Goal: Task Accomplishment & Management: Complete application form

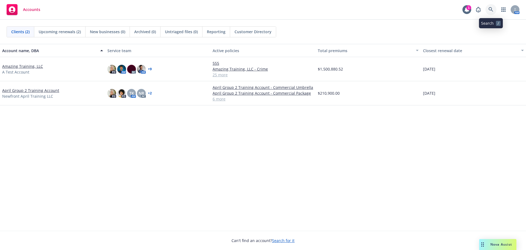
click at [490, 8] on icon at bounding box center [491, 9] width 5 height 5
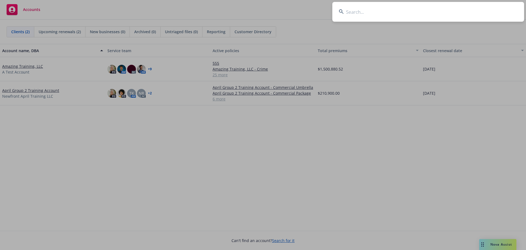
click at [411, 16] on input at bounding box center [428, 12] width 192 height 20
type input "caminar"
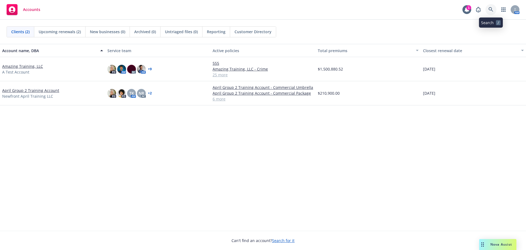
click at [489, 8] on icon at bounding box center [491, 9] width 5 height 5
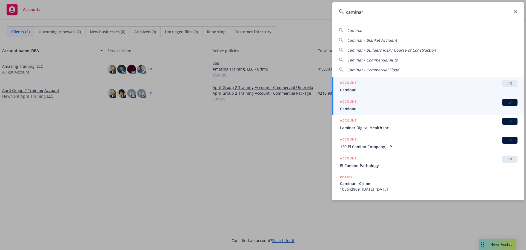
type input "caminar"
click at [378, 107] on span "Caminar" at bounding box center [429, 109] width 178 height 6
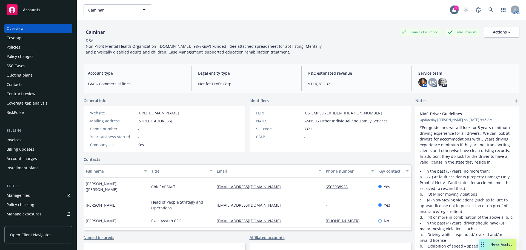
click at [20, 195] on div "Manage files" at bounding box center [18, 195] width 23 height 9
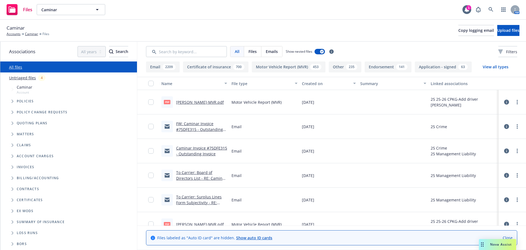
click at [158, 65] on button "Email 2209" at bounding box center [163, 66] width 34 height 11
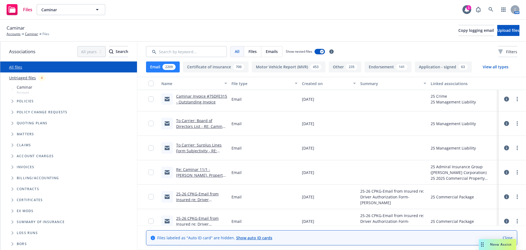
scroll to position [82, 0]
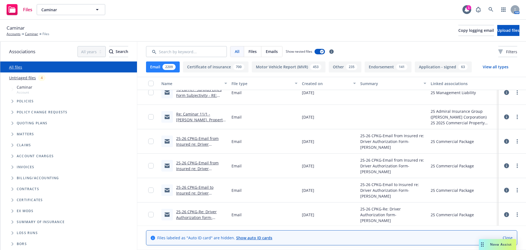
click at [193, 192] on link "25-26 CPKG-Email to Insured re: Driver Authorization Form-Robert McLaren.msg" at bounding box center [195, 195] width 39 height 22
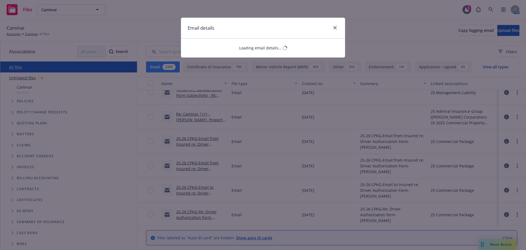
click at [184, 189] on div "Email details Loading email details..." at bounding box center [263, 125] width 526 height 250
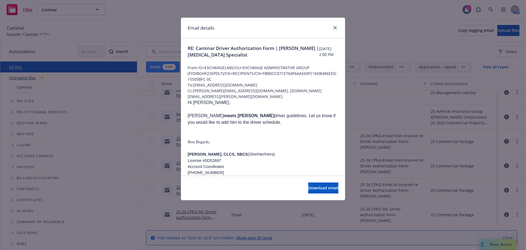
click at [251, 126] on p at bounding box center [263, 129] width 151 height 7
drag, startPoint x: 247, startPoint y: 116, endPoint x: 215, endPoint y: 185, distance: 75.5
copy div "Robert meets NIAC driver guidelines. Let us know if you would like to add him t…"
click at [337, 28] on icon "close" at bounding box center [334, 27] width 3 height 3
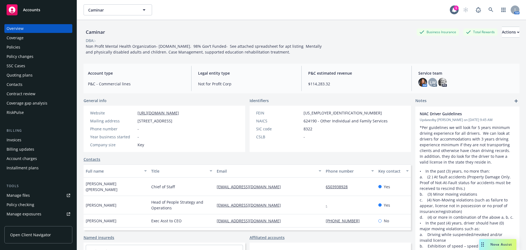
click at [23, 195] on div "Manage files" at bounding box center [18, 195] width 23 height 9
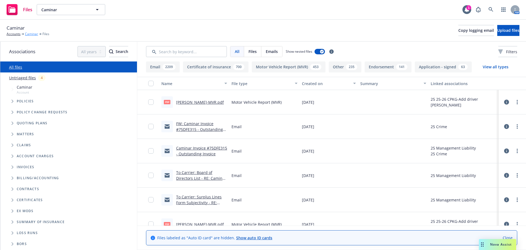
click at [31, 34] on link "Caminar" at bounding box center [31, 34] width 13 height 5
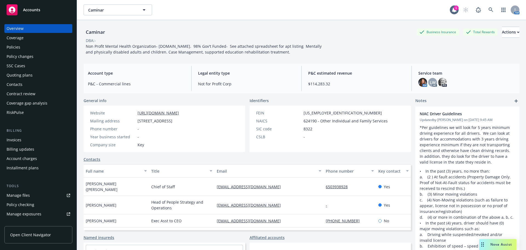
click at [25, 215] on div "Manage exposures" at bounding box center [24, 213] width 35 height 9
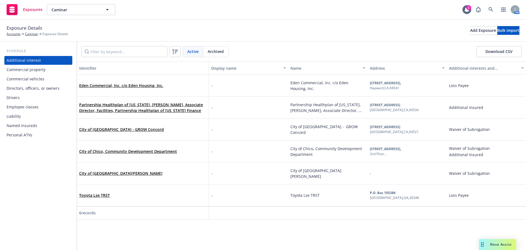
click at [13, 97] on div "Drivers" at bounding box center [13, 97] width 13 height 9
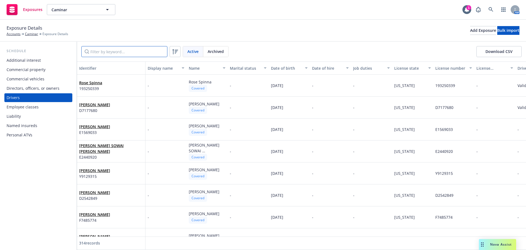
click at [101, 52] on input "Filter by keyword..." at bounding box center [124, 51] width 86 height 11
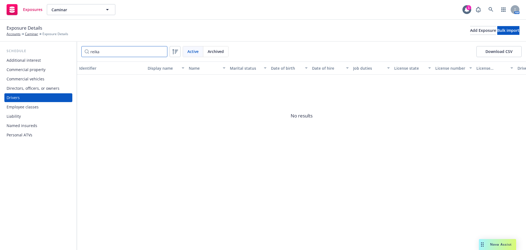
drag, startPoint x: 93, startPoint y: 55, endPoint x: 74, endPoint y: 56, distance: 19.3
click at [75, 56] on div "Schedule Additional interest Commercial property Commercial vehicles Directors,…" at bounding box center [263, 146] width 526 height 208
drag, startPoint x: 108, startPoint y: 52, endPoint x: 42, endPoint y: 54, distance: 65.5
click at [62, 56] on div "Schedule Additional interest Commercial property Commercial vehicles Directors,…" at bounding box center [263, 146] width 526 height 208
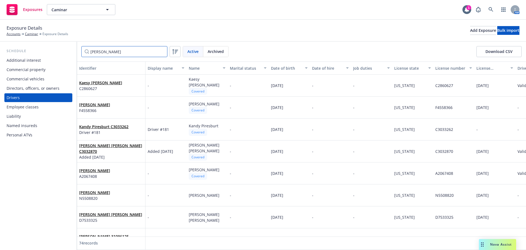
type input "[PERSON_NAME]"
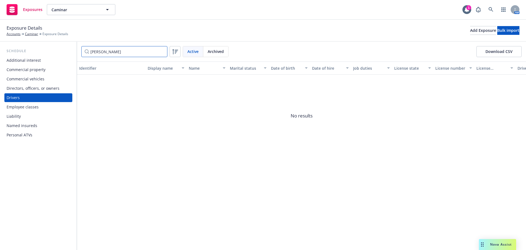
click at [161, 52] on input "karla" at bounding box center [124, 51] width 86 height 11
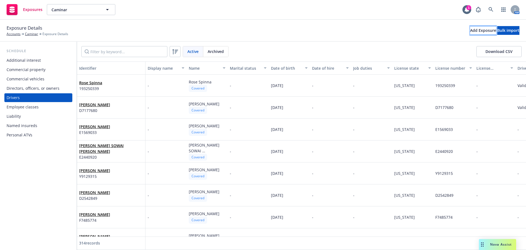
click at [470, 32] on div "Add Exposure" at bounding box center [483, 30] width 26 height 8
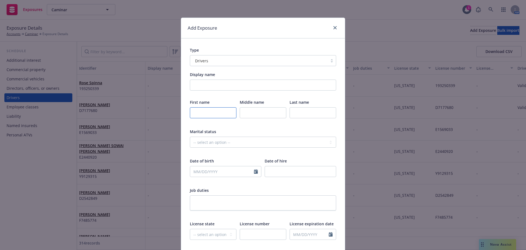
click at [206, 111] on input "text" at bounding box center [213, 112] width 47 height 11
type input "Reika"
click at [303, 116] on input "text" at bounding box center [313, 112] width 47 height 11
click at [304, 115] on input "text" at bounding box center [313, 112] width 47 height 11
type input "Shimada"
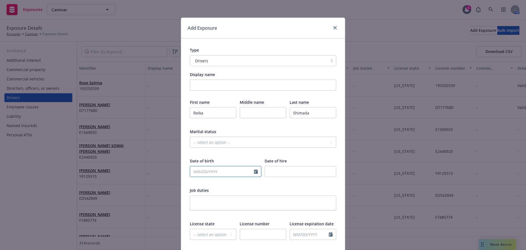
click at [212, 172] on input "text" at bounding box center [222, 171] width 64 height 10
select select "9"
click at [295, 130] on div "Marital status" at bounding box center [263, 132] width 146 height 6
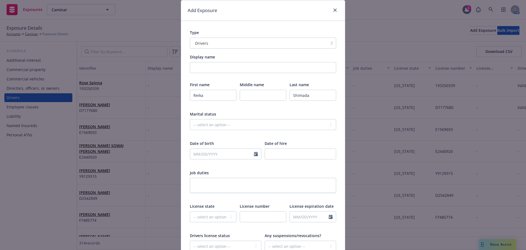
scroll to position [27, 0]
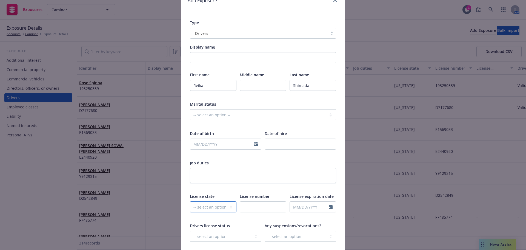
click at [215, 207] on select "-- select an option -- [US_STATE] [US_STATE] [US_STATE] [US_STATE] [US_STATE] […" at bounding box center [213, 206] width 47 height 11
select select "CA"
click at [215, 207] on select "-- select an option -- [US_STATE] [US_STATE] [US_STATE] [US_STATE] [US_STATE] […" at bounding box center [213, 206] width 47 height 11
click at [253, 205] on input "text" at bounding box center [263, 206] width 47 height 11
type input "B8624484"
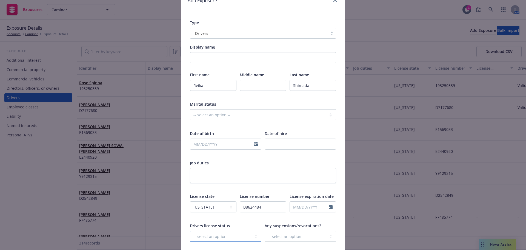
click at [235, 235] on select "-- select an option -- Cancelled Denied Disqualified Expired Invalid Limited No…" at bounding box center [226, 235] width 72 height 11
select select "VALID"
click at [190, 230] on select "-- select an option -- Cancelled Denied Disqualified Expired Invalid Limited No…" at bounding box center [226, 235] width 72 height 11
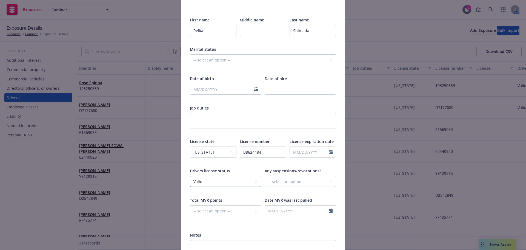
scroll to position [110, 0]
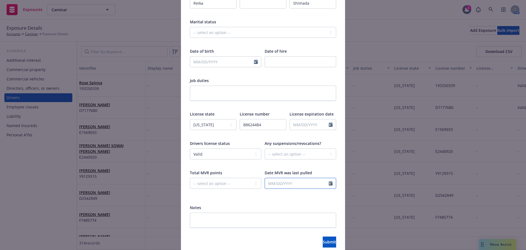
click at [329, 183] on icon "Calendar" at bounding box center [331, 183] width 4 height 4
select select "9"
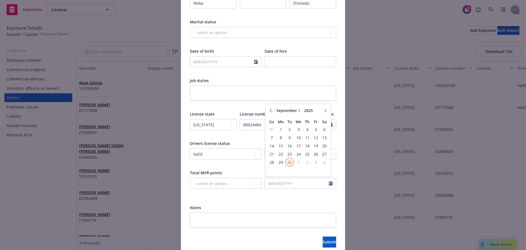
click at [289, 164] on span "30" at bounding box center [289, 162] width 7 height 7
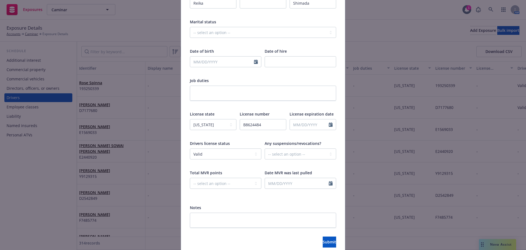
type input "[DATE]"
click at [274, 216] on textarea at bounding box center [263, 219] width 146 height 15
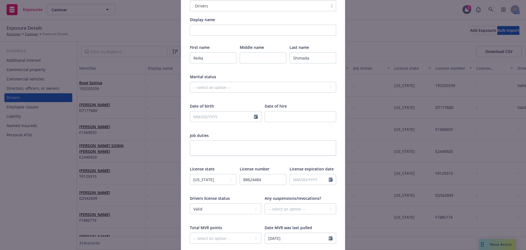
scroll to position [27, 0]
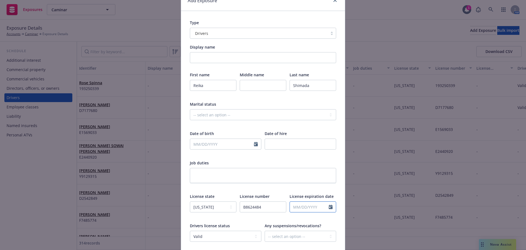
click at [306, 207] on input "text" at bounding box center [309, 206] width 39 height 10
select select "9"
click at [251, 158] on div "First name Reika Middle name Last name Shimada Marital status -- select an opti…" at bounding box center [263, 175] width 146 height 206
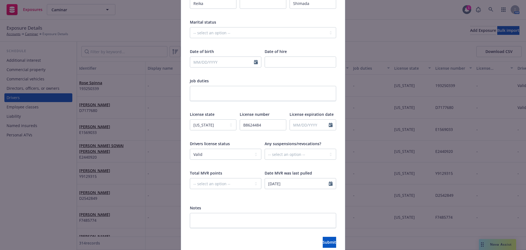
scroll to position [110, 0]
click at [196, 64] on input "text" at bounding box center [222, 61] width 64 height 10
select select "9"
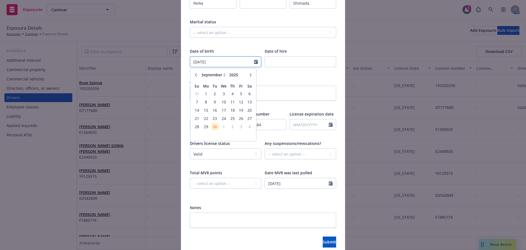
type input "12/30/1978"
click at [300, 49] on div "Date of hire" at bounding box center [301, 51] width 72 height 6
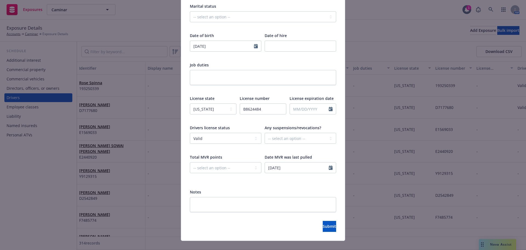
scroll to position [134, 0]
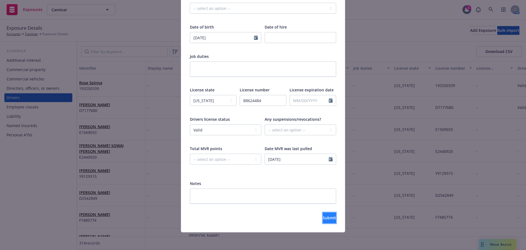
click at [323, 218] on span "Submit" at bounding box center [329, 217] width 13 height 5
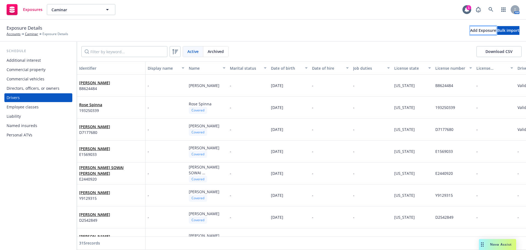
click at [470, 28] on div "Add Exposure" at bounding box center [483, 30] width 26 height 8
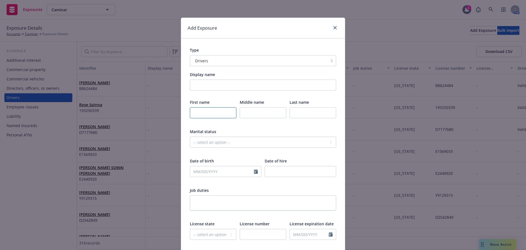
click at [204, 113] on input "text" at bounding box center [213, 112] width 47 height 11
type input "AJ"
type input "Patterson"
click at [293, 177] on input "number" at bounding box center [301, 171] width 72 height 11
click at [208, 172] on input "text" at bounding box center [222, 171] width 64 height 10
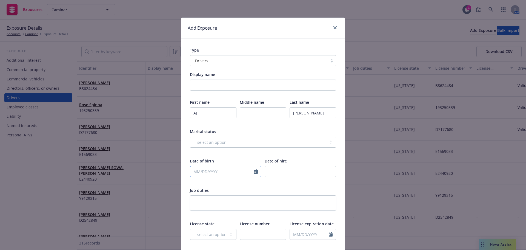
select select "9"
type input "06/27/2000"
click at [255, 203] on textarea at bounding box center [263, 202] width 146 height 15
click at [212, 235] on select "-- select an option -- Alaska Alabama Arkansas American Samoa Arizona Californi…" at bounding box center [213, 234] width 47 height 11
select select "CA"
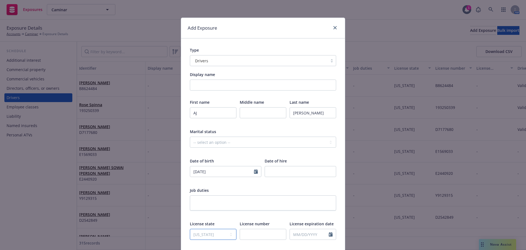
click at [190, 229] on select "-- select an option -- Alaska Alabama Arkansas American Samoa Arizona Californi…" at bounding box center [213, 234] width 47 height 11
click at [295, 171] on input "number" at bounding box center [301, 171] width 72 height 11
click at [242, 198] on textarea at bounding box center [263, 202] width 146 height 15
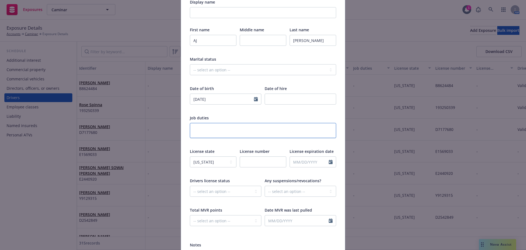
scroll to position [82, 0]
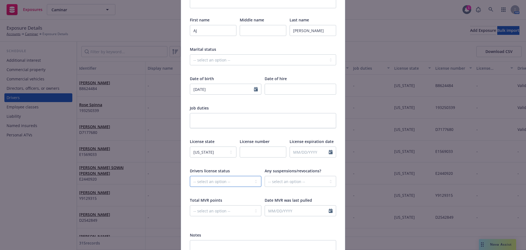
click at [221, 182] on select "-- select an option -- Cancelled Denied Disqualified Expired Invalid Limited No…" at bounding box center [226, 181] width 72 height 11
select select "VALID"
click at [190, 176] on select "-- select an option -- Cancelled Denied Disqualified Expired Invalid Limited No…" at bounding box center [226, 181] width 72 height 11
click at [285, 223] on div at bounding box center [301, 220] width 72 height 5
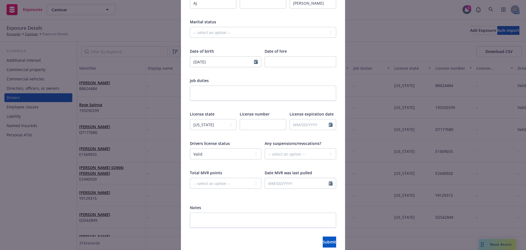
click at [239, 198] on div "Display name First name AJ Middle name Last name Patterson Marital status -- se…" at bounding box center [263, 95] width 146 height 266
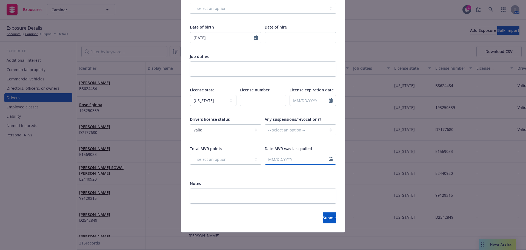
click at [330, 161] on icon "Calendar" at bounding box center [331, 159] width 4 height 4
select select "9"
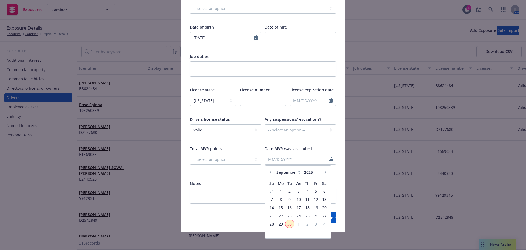
click at [288, 226] on span "30" at bounding box center [289, 223] width 7 height 7
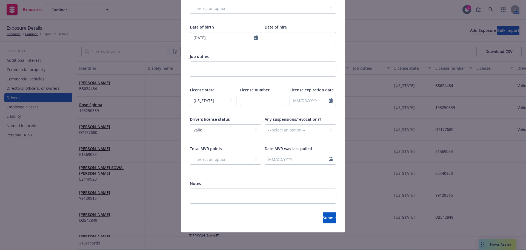
type input "09/30/2025"
click at [232, 215] on div "Submit" at bounding box center [263, 217] width 146 height 11
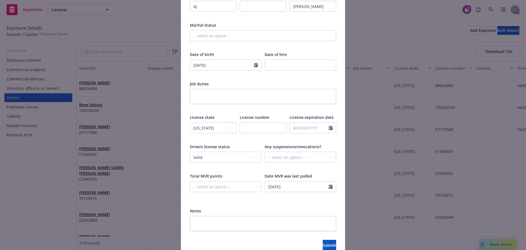
click at [280, 209] on div "Notes" at bounding box center [263, 211] width 146 height 6
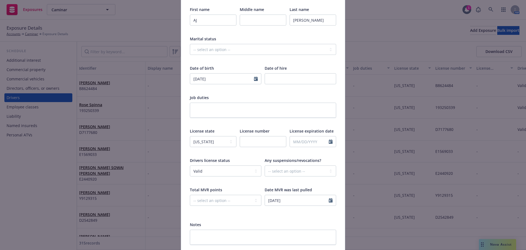
scroll to position [79, 0]
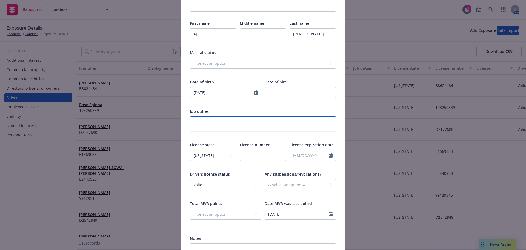
click at [299, 121] on textarea at bounding box center [263, 123] width 146 height 15
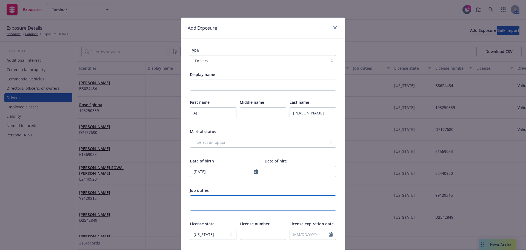
scroll to position [27, 0]
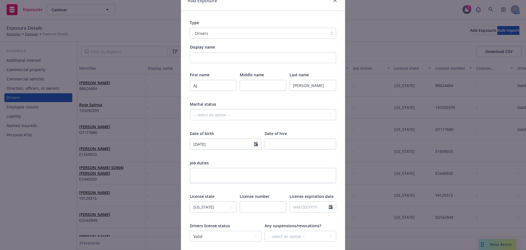
click at [308, 130] on div "First name AJ Middle name Last name Patterson Marital status -- select an optio…" at bounding box center [263, 175] width 146 height 206
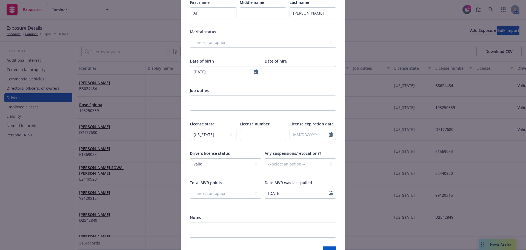
scroll to position [110, 0]
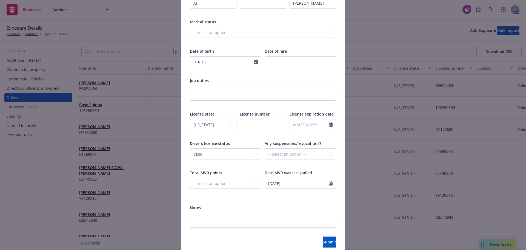
click at [306, 200] on div "Display name First name AJ Middle name Last name Patterson Marital status -- se…" at bounding box center [263, 95] width 146 height 266
click at [264, 126] on input "text" at bounding box center [263, 124] width 47 height 11
type input "Y4431081"
click at [289, 209] on div "Notes" at bounding box center [263, 207] width 146 height 6
click at [323, 242] on span "Submit" at bounding box center [329, 241] width 13 height 5
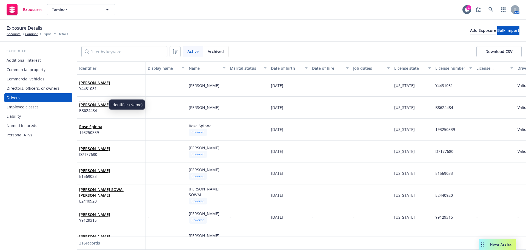
click at [95, 103] on link "Reika Shimada" at bounding box center [94, 104] width 31 height 5
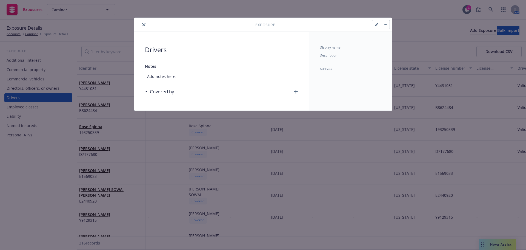
click at [296, 91] on icon "button" at bounding box center [296, 92] width 4 height 4
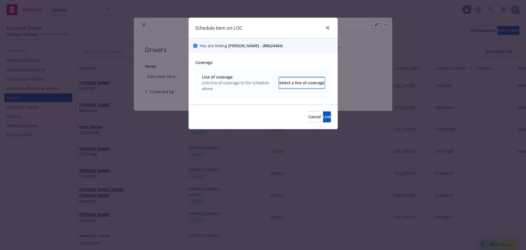
click at [298, 79] on div "Select a line of coverage" at bounding box center [301, 83] width 45 height 10
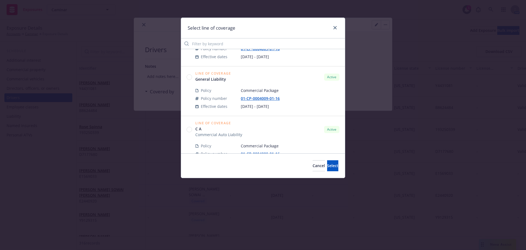
scroll to position [438, 0]
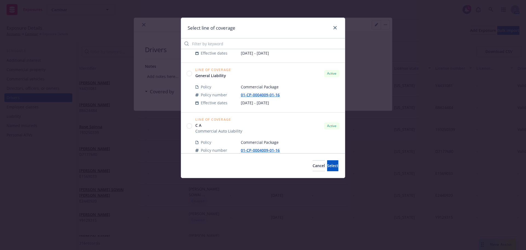
click at [190, 126] on circle at bounding box center [189, 125] width 5 height 5
click at [327, 162] on button "Select" at bounding box center [332, 165] width 11 height 11
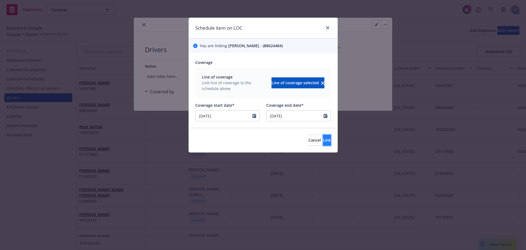
click at [326, 141] on button "Link" at bounding box center [327, 140] width 8 height 11
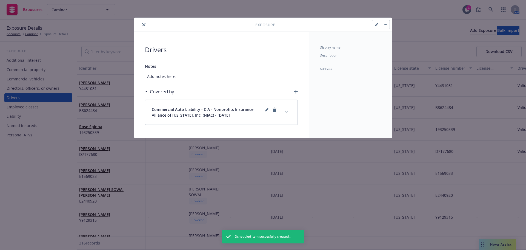
click at [145, 25] on icon "close" at bounding box center [143, 24] width 3 height 3
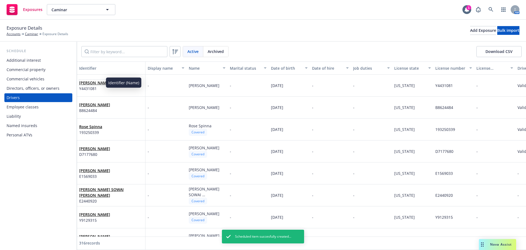
click at [93, 83] on link "AJ Patterson" at bounding box center [94, 82] width 31 height 5
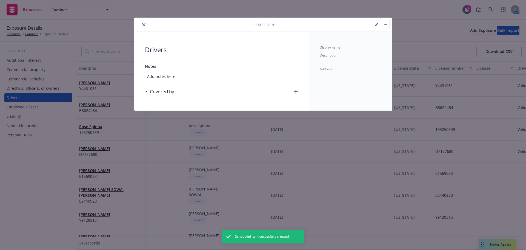
click at [296, 92] on icon "button" at bounding box center [296, 92] width 4 height 4
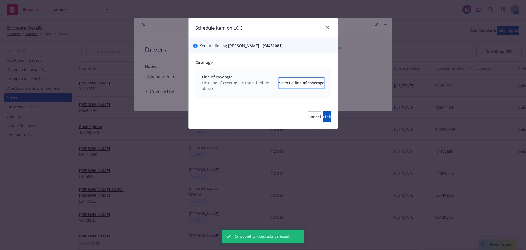
click at [302, 80] on div "Select a line of coverage" at bounding box center [301, 83] width 45 height 10
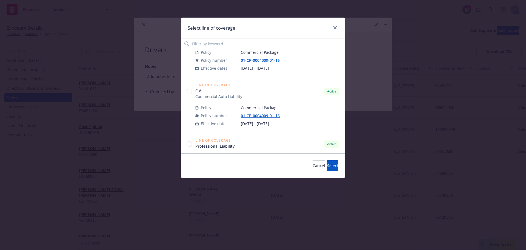
scroll to position [493, 0]
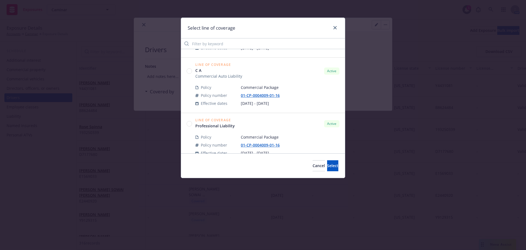
drag, startPoint x: 190, startPoint y: 70, endPoint x: 195, endPoint y: 80, distance: 11.7
click at [190, 70] on circle at bounding box center [189, 71] width 5 height 5
click at [327, 166] on span "Select" at bounding box center [332, 165] width 11 height 5
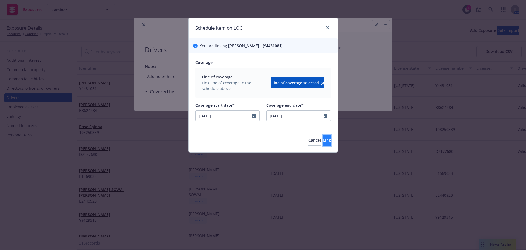
click at [323, 141] on span "Link" at bounding box center [327, 139] width 8 height 5
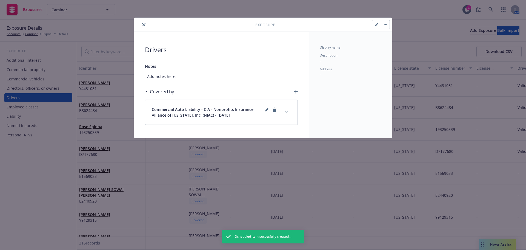
click at [144, 26] on icon "close" at bounding box center [143, 24] width 3 height 3
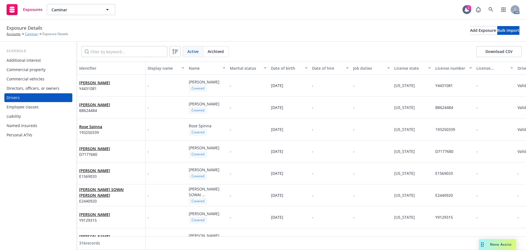
click at [33, 35] on link "Caminar" at bounding box center [31, 34] width 13 height 5
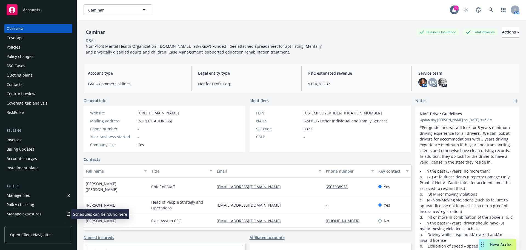
click at [21, 214] on div "Manage exposures" at bounding box center [24, 213] width 35 height 9
click at [16, 196] on div "Manage files" at bounding box center [18, 195] width 23 height 9
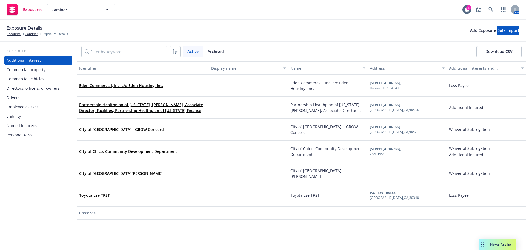
click at [19, 97] on div "Drivers" at bounding box center [13, 97] width 13 height 9
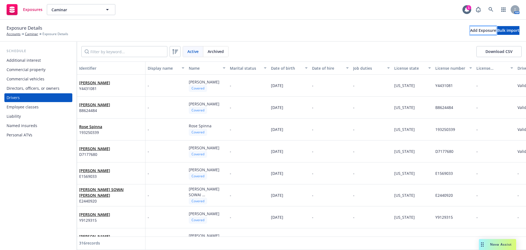
click at [470, 30] on button "Add Exposure" at bounding box center [483, 30] width 26 height 9
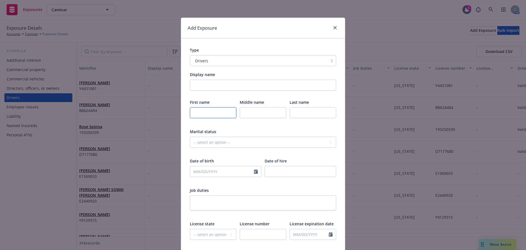
click at [206, 116] on input "text" at bounding box center [213, 112] width 47 height 11
type input "Karla"
type input "Priscilla"
type input "Spinella"
click at [244, 172] on input "text" at bounding box center [222, 171] width 64 height 10
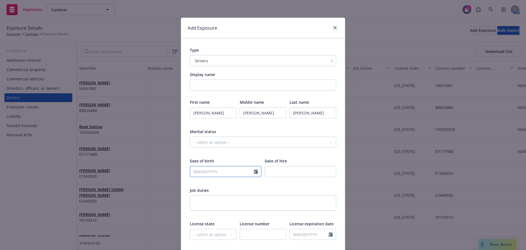
select select "9"
click at [223, 175] on input "text" at bounding box center [222, 171] width 64 height 10
type input "04/26/1993"
click at [264, 192] on div "Job duties" at bounding box center [263, 190] width 146 height 6
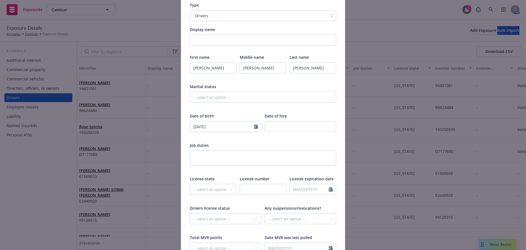
scroll to position [55, 0]
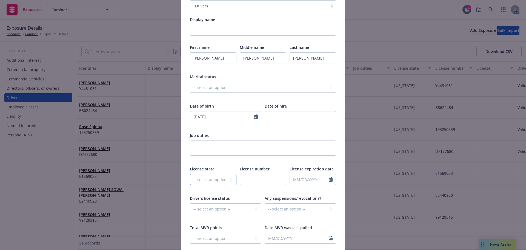
click at [212, 180] on select "-- select an option -- Alaska Alabama Arkansas American Samoa Arizona Californi…" at bounding box center [213, 179] width 47 height 11
select select "CA"
click at [252, 184] on input "text" at bounding box center [263, 179] width 47 height 11
type input "Y5746764"
click at [273, 159] on div at bounding box center [263, 160] width 146 height 5
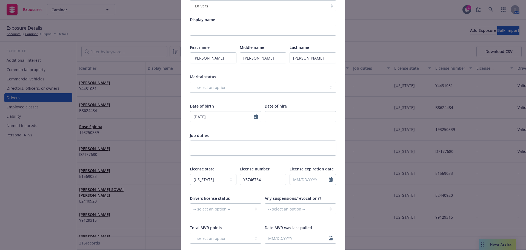
click at [306, 98] on div at bounding box center [263, 97] width 146 height 5
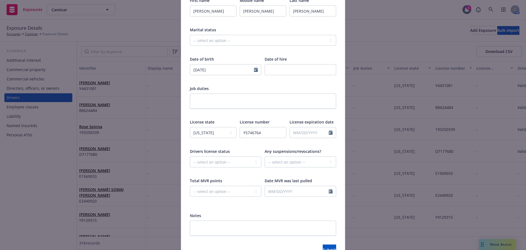
scroll to position [134, 0]
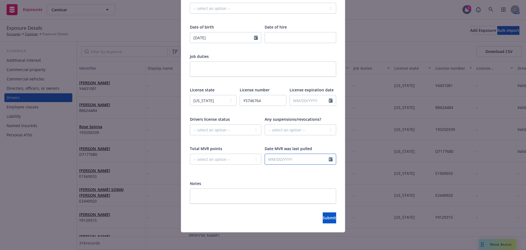
click at [329, 159] on icon "Calendar" at bounding box center [331, 159] width 4 height 4
select select "9"
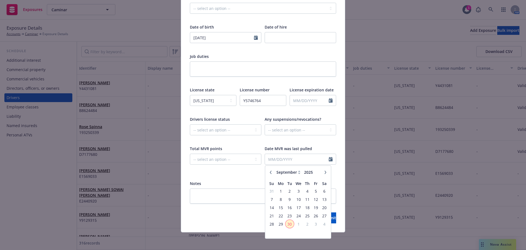
click at [288, 222] on span "30" at bounding box center [289, 223] width 7 height 7
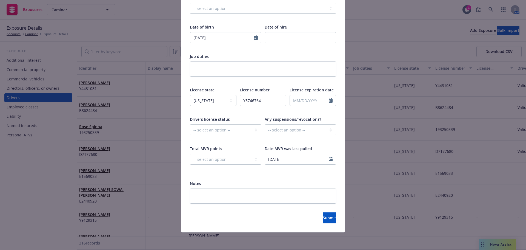
type input "09/30/2025"
click at [244, 175] on div "Display name First name Karla Middle name Priscilla Last name Spinella Marital …" at bounding box center [263, 71] width 146 height 266
click at [220, 129] on select "-- select an option -- Cancelled Denied Disqualified Expired Invalid Limited No…" at bounding box center [226, 129] width 72 height 11
select select "VALID"
click at [190, 124] on select "-- select an option -- Cancelled Denied Disqualified Expired Invalid Limited No…" at bounding box center [226, 129] width 72 height 11
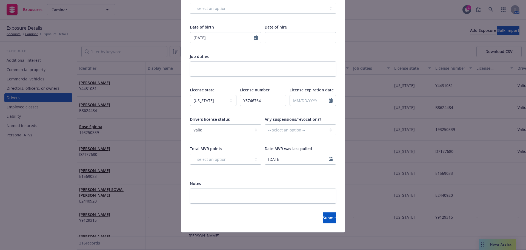
click at [284, 177] on div "Display name First name Karla Middle name Priscilla Last name Spinella Marital …" at bounding box center [263, 71] width 146 height 266
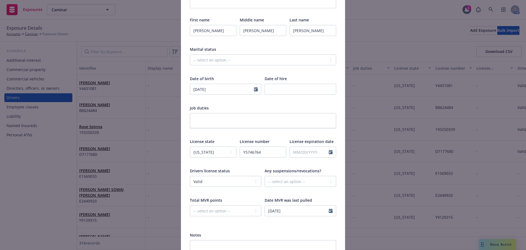
scroll to position [110, 0]
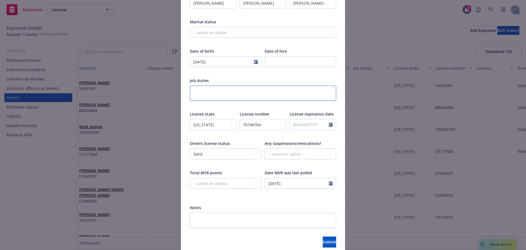
click at [237, 99] on textarea at bounding box center [263, 92] width 146 height 15
click at [284, 205] on div "Notes" at bounding box center [263, 207] width 146 height 6
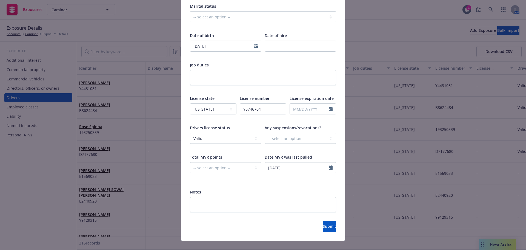
scroll to position [134, 0]
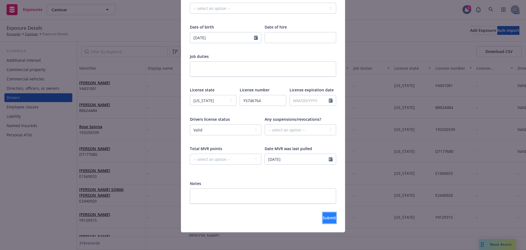
click at [327, 217] on button "Submit" at bounding box center [329, 217] width 13 height 11
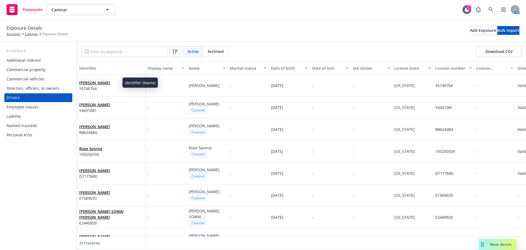
click at [95, 83] on link "Karla Priscilla Spinella" at bounding box center [94, 82] width 31 height 5
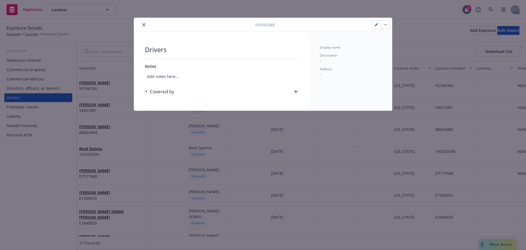
click at [295, 91] on icon "button" at bounding box center [296, 92] width 4 height 4
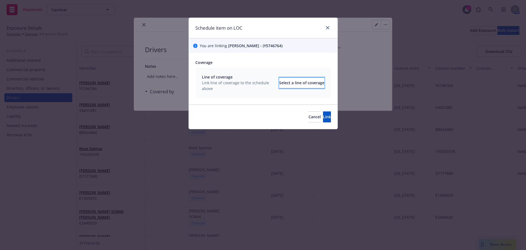
click at [283, 82] on div "Select a line of coverage" at bounding box center [301, 83] width 45 height 10
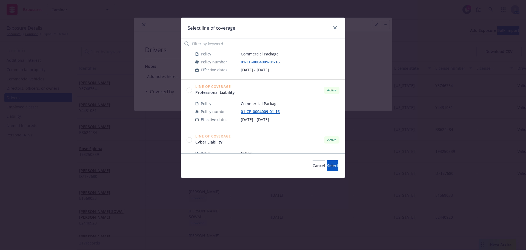
scroll to position [575, 0]
click at [336, 28] on icon "close" at bounding box center [334, 27] width 3 height 3
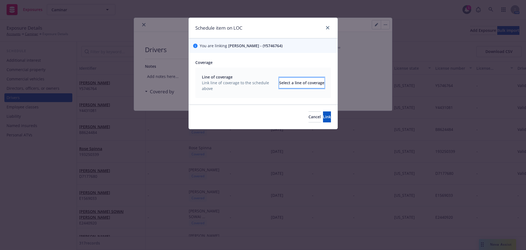
click at [299, 84] on div "Select a line of coverage" at bounding box center [301, 83] width 45 height 10
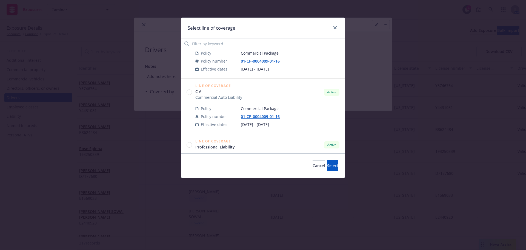
scroll to position [493, 0]
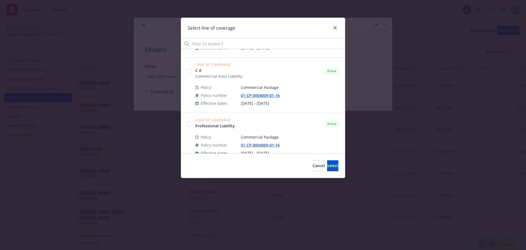
click at [189, 73] on circle at bounding box center [189, 71] width 5 height 5
click at [329, 164] on span "Select" at bounding box center [332, 165] width 11 height 5
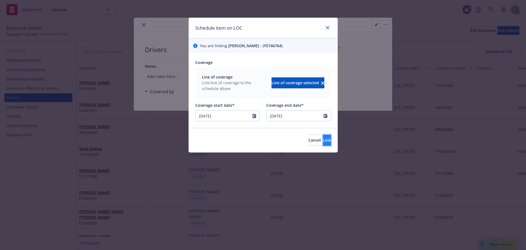
click at [328, 138] on button "Link" at bounding box center [327, 140] width 8 height 11
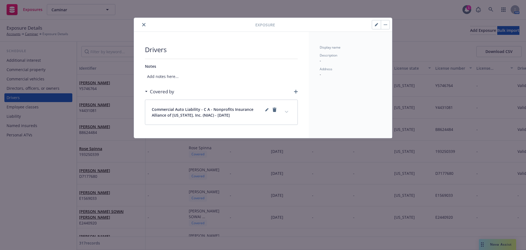
click at [144, 25] on icon "close" at bounding box center [143, 24] width 3 height 3
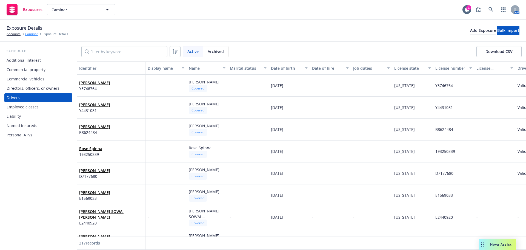
click at [30, 33] on link "Caminar" at bounding box center [31, 34] width 13 height 5
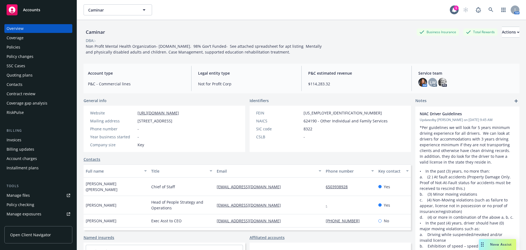
click at [17, 57] on div "Policy changes" at bounding box center [20, 56] width 27 height 9
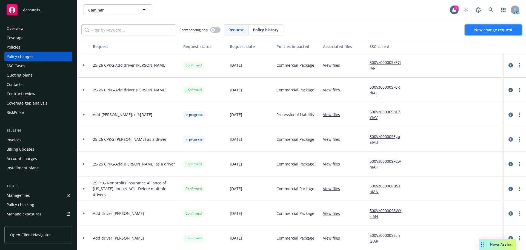
click at [500, 30] on span "New change request" at bounding box center [493, 29] width 38 height 5
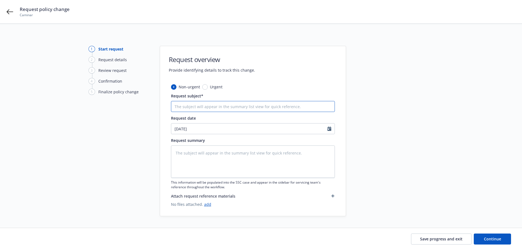
click at [215, 106] on input "Request subject*" at bounding box center [253, 106] width 164 height 11
type textarea "x"
type input "2"
type textarea "x"
type input "25"
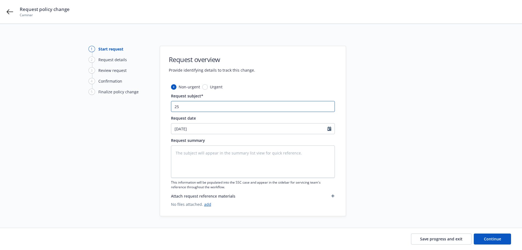
type textarea "x"
type input "25-"
type textarea "x"
type input "25-2"
type textarea "x"
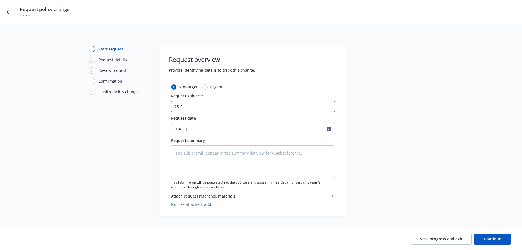
type input "25-26"
type textarea "x"
type input "25-26"
type textarea "x"
type input "25-26 A"
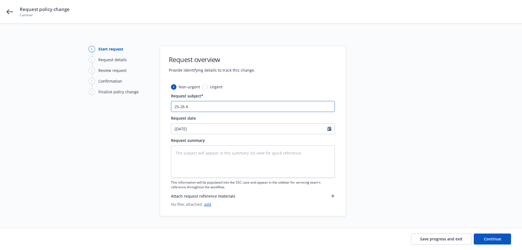
type textarea "x"
type input "25-26 AU"
type textarea "x"
type input "25-26 AUT"
type textarea "x"
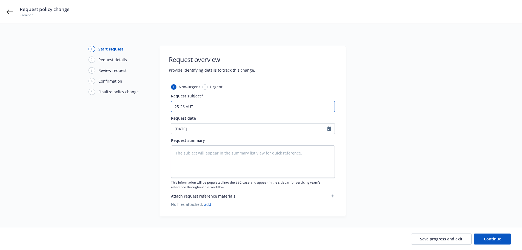
type input "25-26 AUTI"
type textarea "x"
type input "25-26 AUT"
type textarea "x"
type input "25-26 AUTO"
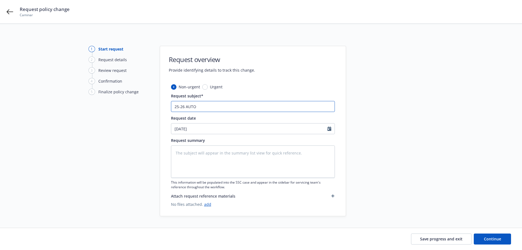
drag, startPoint x: 185, startPoint y: 105, endPoint x: 202, endPoint y: 112, distance: 18.1
click at [202, 112] on div "Non-urgent Urgent Request subject* 25-26 AUTO Request date 09/30/2025 Request s…" at bounding box center [253, 145] width 164 height 123
type textarea "x"
type input "25-26 C"
type textarea "x"
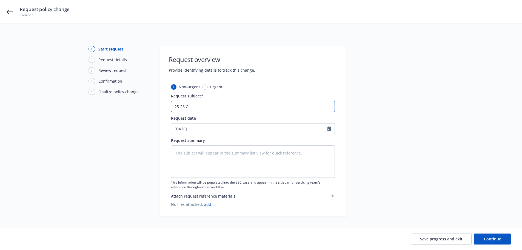
type input "25-26 CP"
type textarea "x"
type input "25-26 CPK"
type textarea "x"
type input "25-26 CPKG"
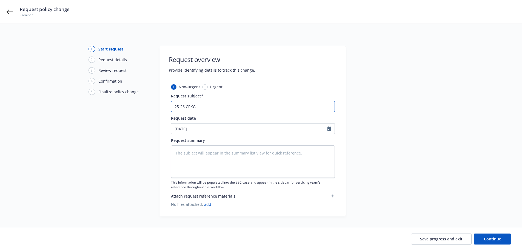
type textarea "x"
type input "25-26 CPKG-"
type textarea "x"
type input "25-26 CPKG-A"
type textarea "x"
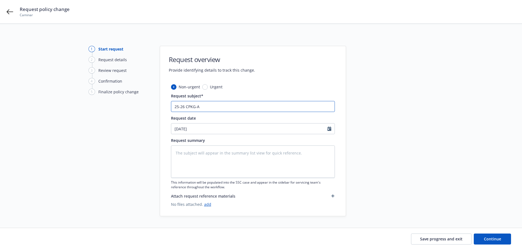
type input "25-26 CPKG-Ad"
type textarea "x"
type input "25-26 CPKG-Add"
type textarea "x"
type input "25-26 CPKG-Add"
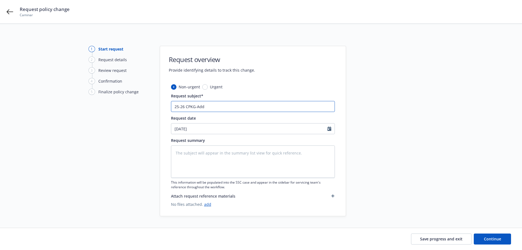
type textarea "x"
type input "25-26 CPKG-Add d"
type textarea "x"
type input "25-26 CPKG-Add dr"
type textarea "x"
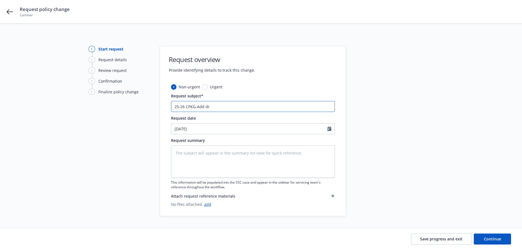
type input "25-26 CPKG-Add dri"
type textarea "x"
type input "25-26 CPKG-Add driv"
type textarea "x"
type input "25-26 CPKG-Add drive"
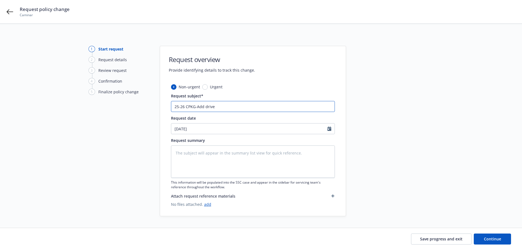
type textarea "x"
type input "25-26 CPKG-Add driver"
type textarea "x"
type input "25-26 CPKG-Add drivers"
type textarea "x"
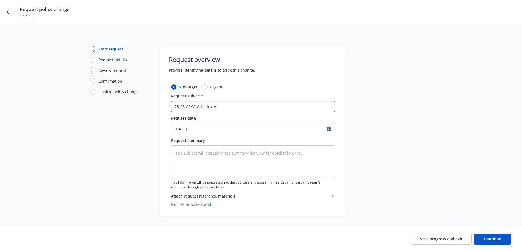
type input "25-26 CPKG-Add drivers"
click at [233, 104] on input "25-26 CPKG-Add drivers" at bounding box center [253, 106] width 164 height 11
type textarea "x"
type input "25-26 CPKG-Add drivers K"
type textarea "x"
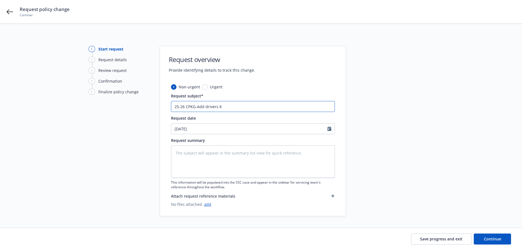
type input "25-26 CPKG-Add drivers Ka"
type textarea "x"
type input "25-26 CPKG-Add drivers Kar"
type textarea "x"
type input "25-26 CPKG-Add drivers Karl"
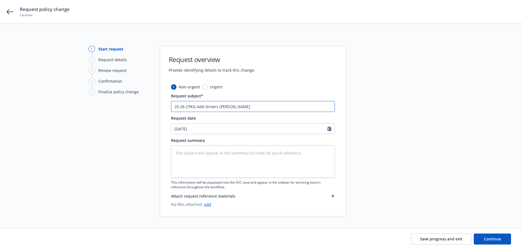
type textarea "x"
type input "25-26 CPKG-Add drivers Karla"
type textarea "x"
type input "25-26 CPKG-Add drivers Karla"
type textarea "x"
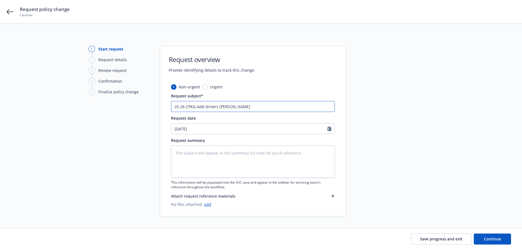
type input "25-26 CPKG-Add drivers Karla P"
type textarea "x"
type input "25-26 CPKG-Add drivers Karla Pr"
type textarea "x"
type input "25-26 CPKG-Add drivers Karla Pri"
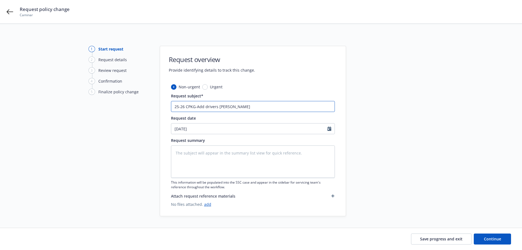
type textarea "x"
type input "25-26 CPKG-Add drivers Karla Pris"
type textarea "x"
type input "25-26 CPKG-Add drivers Karla Prisc"
type textarea "x"
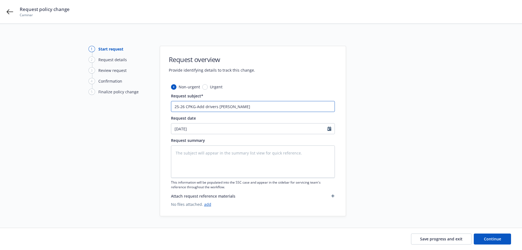
type input "25-26 CPKG-Add drivers Karla Prisci"
type textarea "x"
type input "25-26 CPKG-Add drivers Karla Priscil"
type textarea "x"
type input "25-26 CPKG-Add drivers Karla Priscill"
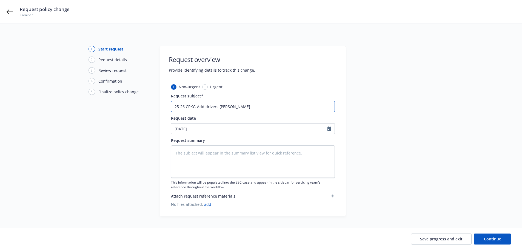
type textarea "x"
type input "25-26 CPKG-Add drivers Karla Priscilla"
type textarea "x"
type input "25-26 CPKG-Add drivers Karla Priscilla,"
type textarea "x"
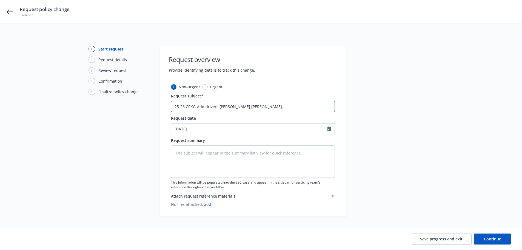
type input "25-26 CPKG-Add drivers Karla Priscilla,"
type textarea "x"
type input "25-26 CPKG-Add drivers Karla Priscilla, R"
type textarea "x"
type input "25-26 CPKG-Add drivers Karla Priscilla, Re"
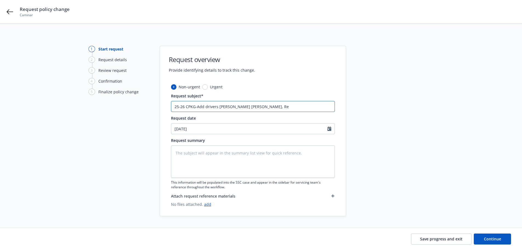
type textarea "x"
type input "25-26 CPKG-Add drivers Karla Priscilla, Rei"
type textarea "x"
type input "25-26 CPKG-Add drivers Karla Priscilla, Reik"
type textarea "x"
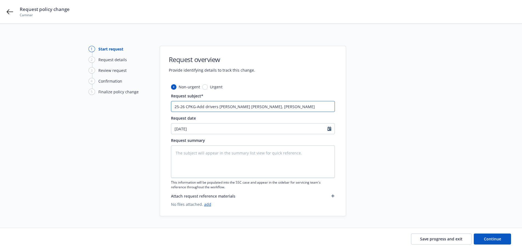
type input "25-26 CPKG-Add drivers Karla Priscilla, Reika"
type textarea "x"
type input "25-26 CPKG-Add drivers Karla Priscilla, Reika"
type textarea "x"
type input "25-26 CPKG-Add drivers Karla Priscilla, Reika S"
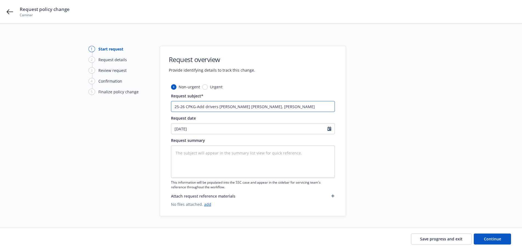
type textarea "x"
type input "25-26 CPKG-Add drivers Karla Priscilla, Reika Sh"
type textarea "x"
type input "25-26 CPKG-Add drivers Karla Priscilla, Reika Shi"
type textarea "x"
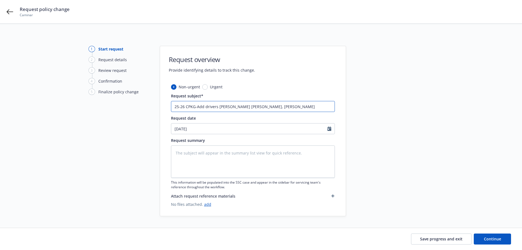
type input "25-26 CPKG-Add drivers Karla Priscilla, Reika Shim"
type textarea "x"
type input "25-26 CPKG-Add drivers Karla Priscilla, Reika Shima"
type textarea "x"
type input "25-26 CPKG-Add drivers Karla Priscilla, Reika Shimad"
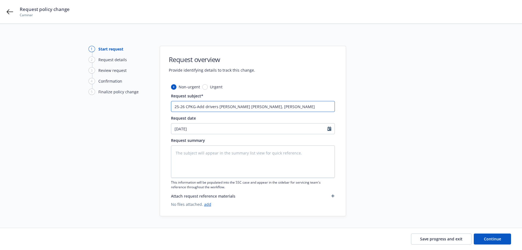
type textarea "x"
type input "25-26 CPKG-Add drivers Karla Priscilla, Reika Shimada"
type textarea "x"
type input "25-26 CPKG-Add drivers Karla Priscilla, Reika Shimada"
type textarea "x"
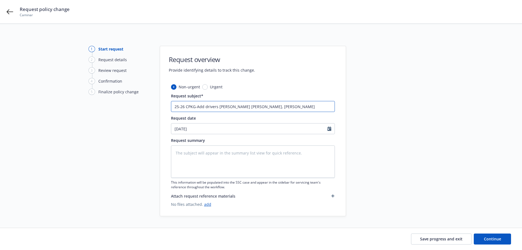
type input "25-26 CPKG-Add drivers Karla Priscilla, Reika Shimada &"
type textarea "x"
type input "25-26 CPKG-Add drivers Karla Priscilla, Reika Shimada &"
type textarea "x"
type input "25-26 CPKG-Add drivers Karla Priscilla, Reika Shimada & A"
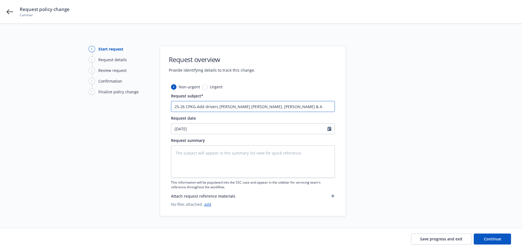
type textarea "x"
type input "25-26 CPKG-Add drivers Karla Priscilla, Reika Shimada & AJ"
type textarea "x"
type input "25-26 CPKG-Add drivers Karla Priscilla, Reika Shimada & AJ"
type textarea "x"
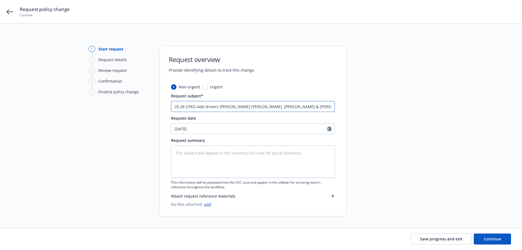
type input "25-26 CPKG-Add drivers Karla Priscilla, Reika Shimada & AJ P"
type textarea "x"
type input "25-26 CPKG-Add drivers Karla Priscilla, Reika Shimada & AJ Pa"
type textarea "x"
type input "25-26 CPKG-Add drivers Karla Priscilla, Reika Shimada & AJ Pat"
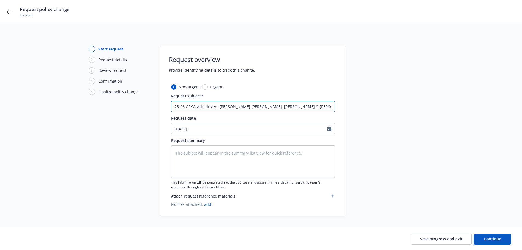
type textarea "x"
type input "25-26 CPKG-Add drivers Karla Priscilla, Reika Shimada & AJ Patt"
type textarea "x"
type input "25-26 CPKG-Add drivers Karla Priscilla, Reika Shimada & AJ Patte"
type textarea "x"
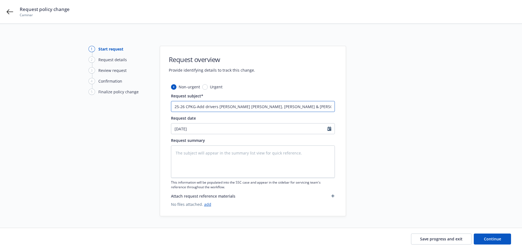
type input "25-26 CPKG-Add drivers Karla Priscilla, Reika Shimada & AJ Patter"
type textarea "x"
type input "25-26 CPKG-Add drivers Karla Priscilla, Reika Shimada & AJ Patters"
type textarea "x"
type input "25-26 CPKG-Add drivers Karla Priscilla, Reika Shimada & AJ Patterso"
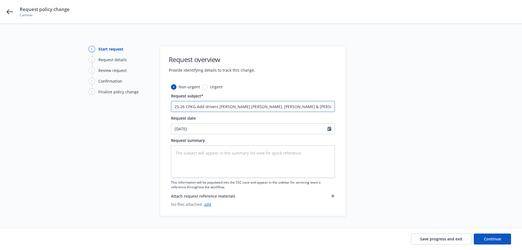
type textarea "x"
type input "25-26 CPKG-Add drivers Karla Priscilla, Reika Shimada & AJ Patterson"
type textarea "x"
type input "25-26 CPKG-Add drivers Karla Priscilla, Reika Shimada & AJ Patterson"
type textarea "x"
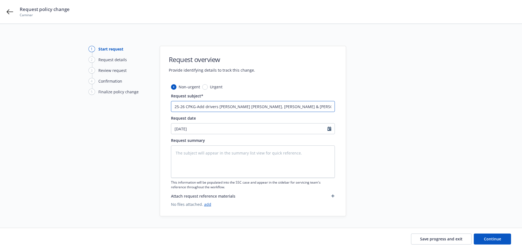
type input "25-26 CPKG-Add drivers Karla Priscilla, Reika Shimada & AJ Patterson a"
type textarea "x"
type input "25-26 CPKG-Add drivers Karla Priscilla, Reika Shimada & AJ Patterson as"
type textarea "x"
type input "25-26 CPKG-Add drivers Karla Priscilla, Reika Shimada & AJ Patterson as"
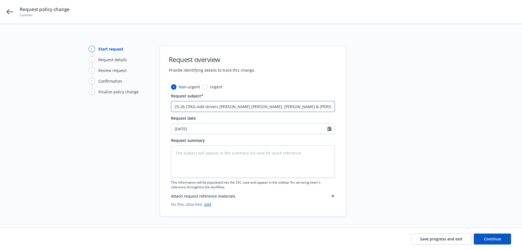
type textarea "x"
type input "25-26 CPKG-Add drivers Karla Priscilla, Reika Shimada & AJ Patterson as d"
type textarea "x"
type input "25-26 CPKG-Add drivers Karla Priscilla, Reika Shimada & AJ Patterson as dr"
type textarea "x"
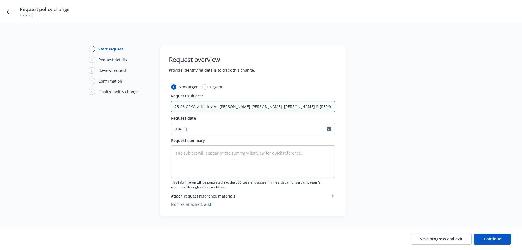
type input "25-26 CPKG-Add drivers Karla Priscilla, Reika Shimada & AJ Patterson as dri"
type textarea "x"
type input "25-26 CPKG-Add drivers Karla Priscilla, Reika Shimada & AJ Patterson as driv"
type textarea "x"
type input "25-26 CPKG-Add drivers Karla Priscilla, Reika Shimada & AJ Patterson as drive"
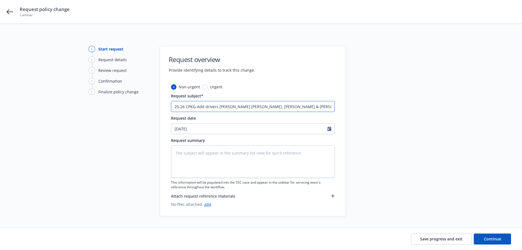
type textarea "x"
type input "25-26 CPKG-Add drivers Karla Priscilla, Reika Shimada & AJ Patterson as driver"
type textarea "x"
type input "25-26 CPKG-Add drivers Karla Priscilla, Reika Shimada & AJ Patterson as drivers"
drag, startPoint x: 245, startPoint y: 104, endPoint x: 244, endPoint y: 127, distance: 22.5
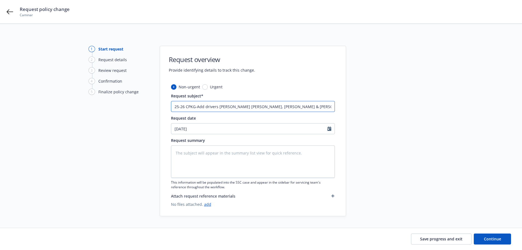
click at [245, 111] on input "25-26 CPKG-Add drivers Karla Priscilla, Reika Shimada & AJ Patterson as drivers" at bounding box center [253, 106] width 164 height 11
type textarea "x"
type input "25-26 CPKG-Add drivers Karla Priscilla,Reika Shimada & AJ Patterson as drivers"
type textarea "x"
type input "25-26 CPKG-Add drivers Karla PriscillaReika Shimada & AJ Patterson as drivers"
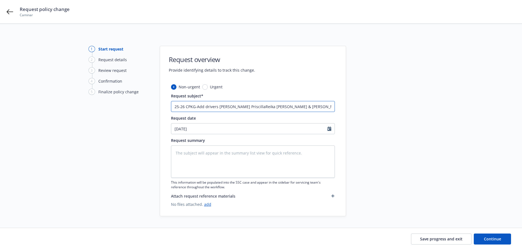
type textarea "x"
type input "25-26 CPKG-Add drivers Karla PriscillReika Shimada & AJ Patterson as drivers"
type textarea "x"
type input "25-26 CPKG-Add drivers Karla PriscilReika Shimada & AJ Patterson as drivers"
type textarea "x"
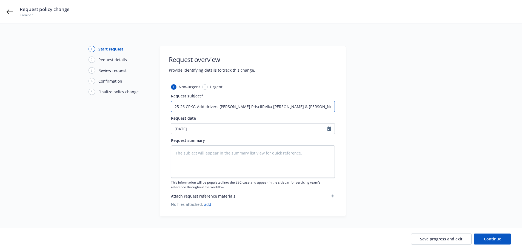
type input "25-26 CPKG-Add drivers Karla PrisciReika Shimada & AJ Patterson as drivers"
type textarea "x"
type input "25-26 CPKG-Add drivers Karla PriscReika Shimada & AJ Patterson as drivers"
type textarea "x"
type input "25-26 CPKG-Add drivers Karla PriReika Shimada & AJ Patterson as drivers"
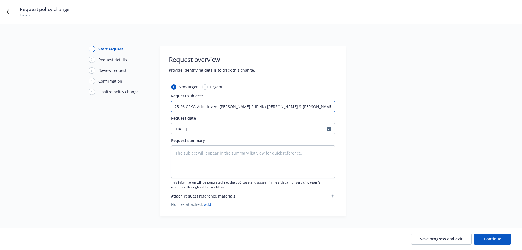
type textarea "x"
type input "25-26 CPKG-Add drivers Karla PrReika Shimada & AJ Patterson as drivers"
type textarea "x"
type input "25-26 CPKG-Add drivers Karla PReika Shimada & AJ Patterson as drivers"
type textarea "x"
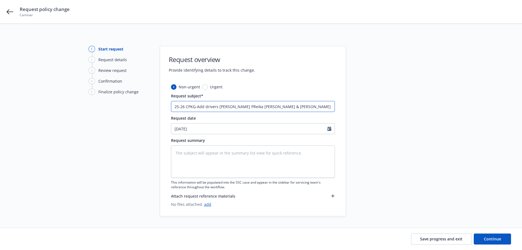
type input "25-26 CPKG-Add drivers Karla Reika Shimada & AJ Patterson as drivers"
type textarea "x"
type input "25-26 CPKG-Add drivers Karla SReika Shimada & AJ Patterson as drivers"
type textarea "x"
type input "25-26 CPKG-Add drivers Karla SpReika Shimada & AJ Patterson as drivers"
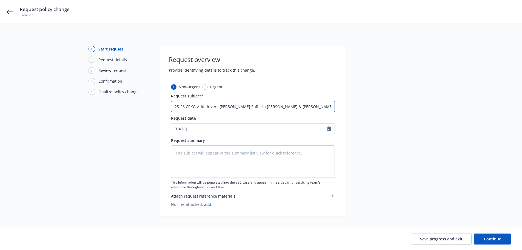
type textarea "x"
type input "25-26 CPKG-Add drivers Karla SpiReika Shimada & AJ Patterson as drivers"
type textarea "x"
type input "25-26 CPKG-Add drivers Karla SpinReika Shimada & AJ Patterson as drivers"
type textarea "x"
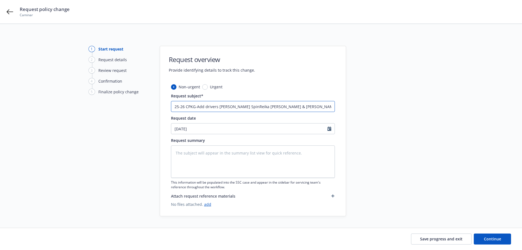
type input "25-26 CPKG-Add drivers Karla SpineReika Shimada & AJ Patterson as drivers"
click at [220, 155] on textarea at bounding box center [253, 161] width 164 height 32
drag, startPoint x: 326, startPoint y: 118, endPoint x: 318, endPoint y: 113, distance: 9.4
click at [315, 115] on div "Non-urgent Urgent Request subject* 25-26 CPKG-Add drivers Karla Spinelli, Reika…" at bounding box center [253, 145] width 164 height 123
drag, startPoint x: 324, startPoint y: 107, endPoint x: 66, endPoint y: 113, distance: 258.5
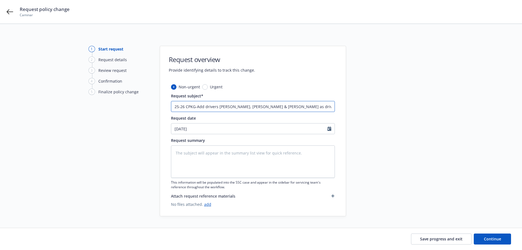
click at [66, 113] on div "1 Start request 2 Request details 3 Review request 4 Confirmation 5 Finalize po…" at bounding box center [261, 131] width 509 height 170
click at [186, 157] on textarea at bounding box center [253, 161] width 164 height 32
paste textarea "25-26 CPKG-Add drivers Karla Spinelli, Reika Shimada & AJ Patterson as drivers"
click at [402, 153] on div at bounding box center [395, 131] width 77 height 170
click at [485, 237] on span "Continue" at bounding box center [492, 238] width 17 height 5
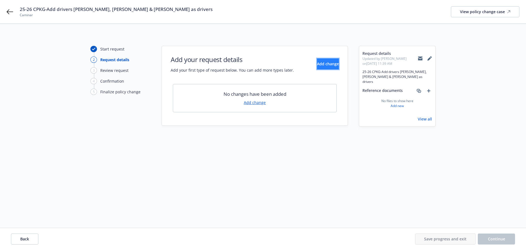
click at [317, 63] on span "Add change" at bounding box center [328, 63] width 22 height 5
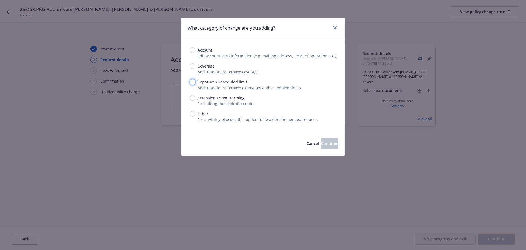
click at [193, 82] on input "Exposure / Scheduled limit" at bounding box center [192, 81] width 5 height 5
click at [324, 141] on span "Continue" at bounding box center [329, 143] width 17 height 5
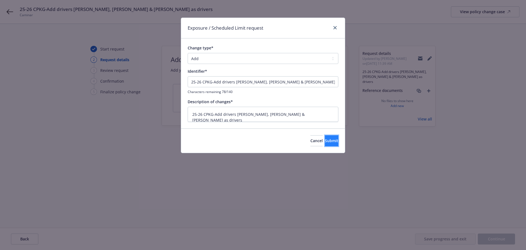
click at [325, 137] on button "Submit" at bounding box center [331, 140] width 13 height 11
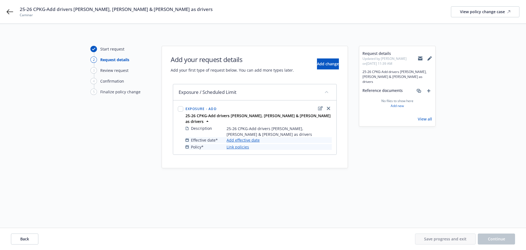
click at [241, 137] on link "Add effective date" at bounding box center [243, 140] width 33 height 6
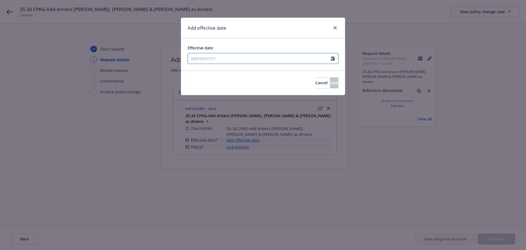
click at [332, 58] on icon "Calendar" at bounding box center [333, 58] width 4 height 4
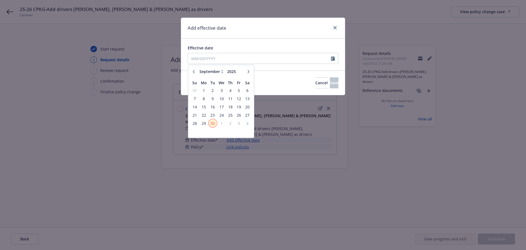
click at [214, 122] on span "30" at bounding box center [212, 123] width 7 height 7
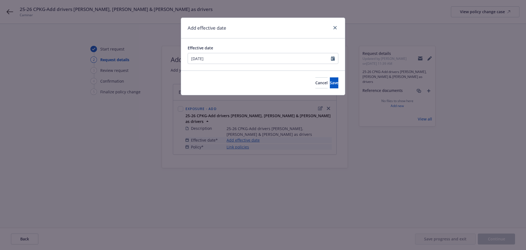
click at [242, 194] on div "Add effective date Effective date 09/30/2025 Cancel Save" at bounding box center [263, 125] width 526 height 250
click at [330, 83] on button "Save" at bounding box center [334, 82] width 8 height 11
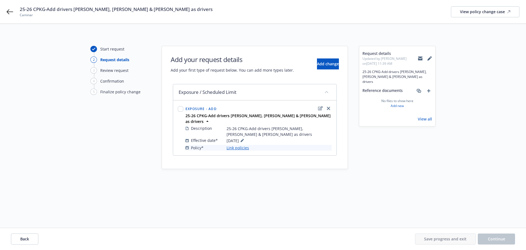
click at [241, 145] on link "Link policies" at bounding box center [238, 148] width 22 height 6
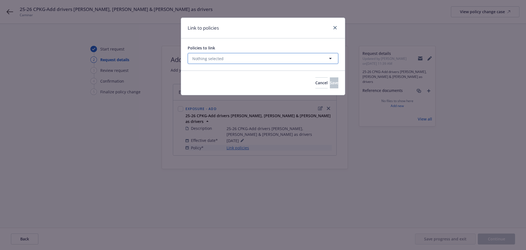
click at [332, 57] on icon "button" at bounding box center [330, 58] width 7 height 7
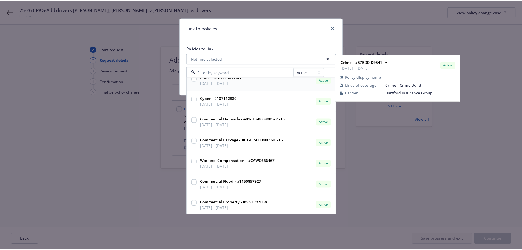
scroll to position [55, 0]
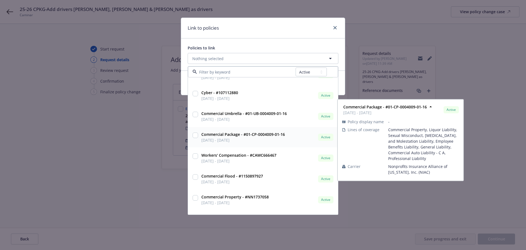
click at [196, 133] on input "checkbox" at bounding box center [195, 134] width 5 height 5
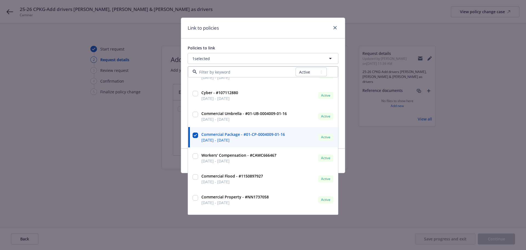
click at [304, 37] on div "Link to policies" at bounding box center [263, 28] width 164 height 21
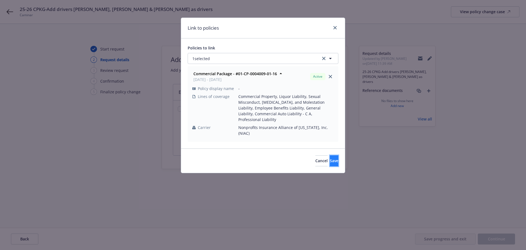
click at [330, 155] on button "Save" at bounding box center [334, 160] width 8 height 11
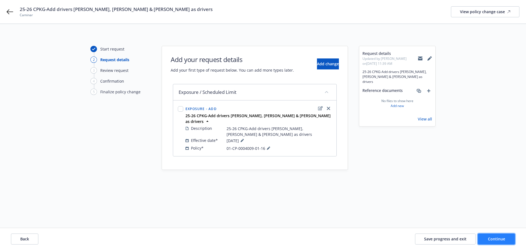
click at [494, 237] on span "Continue" at bounding box center [496, 238] width 17 height 5
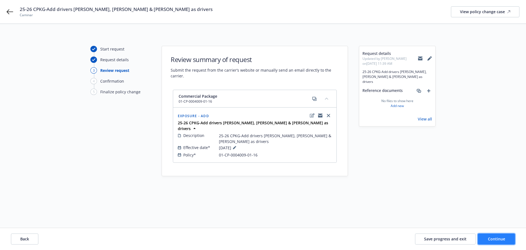
click at [498, 237] on span "Continue" at bounding box center [496, 238] width 17 height 5
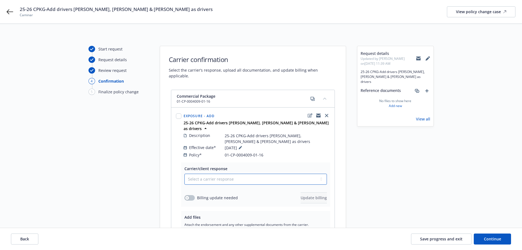
click at [235, 173] on select "Select a carrier response Accepted Accepted with revision No endorsement needed…" at bounding box center [255, 178] width 142 height 11
click at [184, 173] on select "Select a carrier response Accepted Accepted with revision No endorsement needed…" at bounding box center [255, 178] width 142 height 11
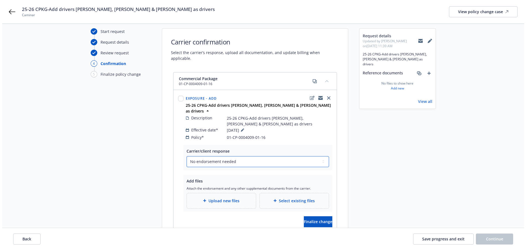
scroll to position [27, 0]
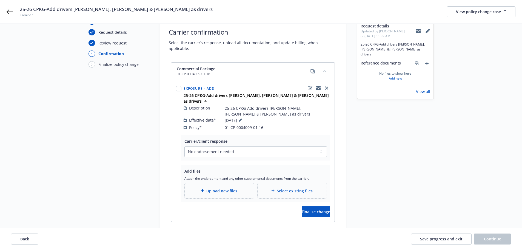
click at [211, 188] on span "Upload new files" at bounding box center [221, 191] width 31 height 6
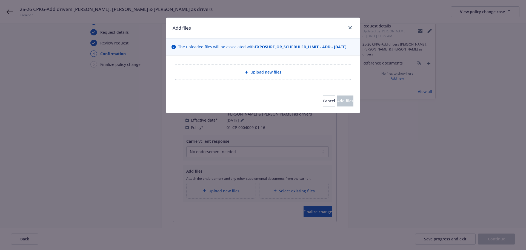
click at [270, 76] on div "Upload new files" at bounding box center [263, 71] width 176 height 15
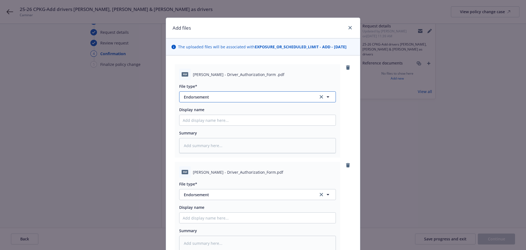
click at [207, 95] on span "Endorsement" at bounding box center [247, 97] width 127 height 6
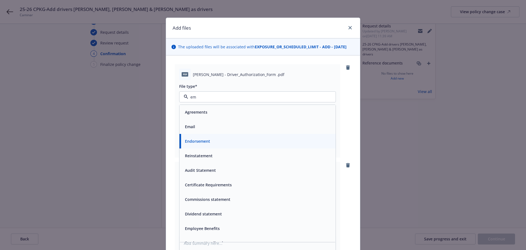
drag, startPoint x: 207, startPoint y: 96, endPoint x: 170, endPoint y: 99, distance: 37.3
click at [170, 99] on div "pdf AJ Patterson - Driver_Authorization_Form .pdf File type* em Agreements Emai…" at bounding box center [263, 218] width 194 height 326
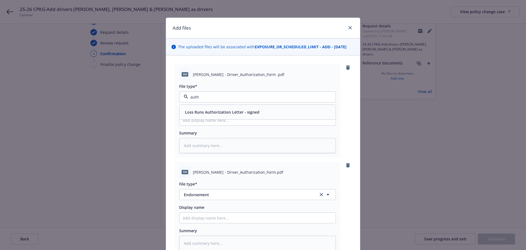
drag, startPoint x: 218, startPoint y: 97, endPoint x: 158, endPoint y: 100, distance: 59.6
click at [166, 100] on div "pdf AJ Patterson - Driver_Authorization_Form .pdf File type* auth Loss Runs Aut…" at bounding box center [263, 218] width 194 height 326
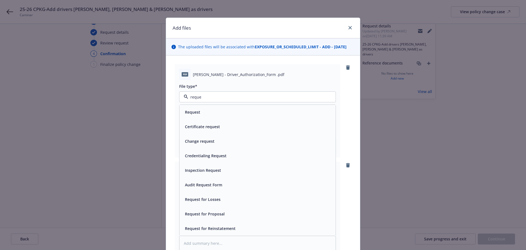
click at [207, 144] on div "Change request" at bounding box center [199, 141] width 33 height 8
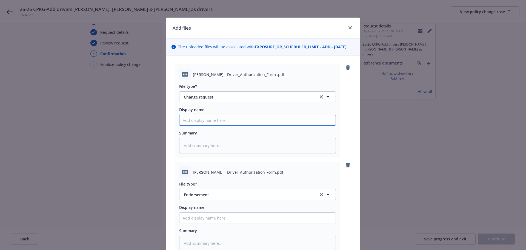
click at [207, 120] on input "Display name" at bounding box center [257, 120] width 156 height 10
paste input "25-26 CPKG-Add drivers Karla Spinelli, Reika Shimada & AJ Patterson as drivers"
drag, startPoint x: 224, startPoint y: 120, endPoint x: 203, endPoint y: 121, distance: 21.1
click at [203, 121] on input "25-26 CPKG-Add drivers Karla Spinelli, Reika Shimada & AJ Patterson as drivers" at bounding box center [257, 120] width 156 height 10
drag, startPoint x: 205, startPoint y: 119, endPoint x: 227, endPoint y: 118, distance: 21.7
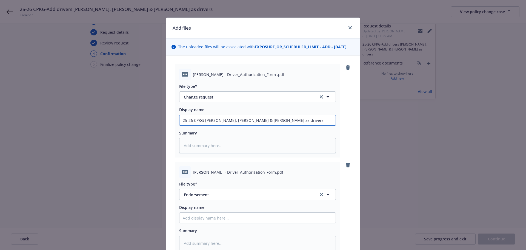
click at [227, 118] on input "25-26 CPKG-Karla Spinelli, Reika Shimada & AJ Patterson as drivers" at bounding box center [257, 120] width 156 height 10
click at [303, 122] on input "25-26 CPKG-Karla Spinelli, Reika Shimada & AJ Patterson as drivers" at bounding box center [257, 120] width 156 height 10
drag, startPoint x: 203, startPoint y: 121, endPoint x: 313, endPoint y: 128, distance: 110.3
click at [311, 124] on input "25-26 CPKG-Karla Spinelli, Reika Shimada & AJ Patterson as drivers" at bounding box center [257, 120] width 156 height 10
drag, startPoint x: 282, startPoint y: 122, endPoint x: 145, endPoint y: 119, distance: 136.5
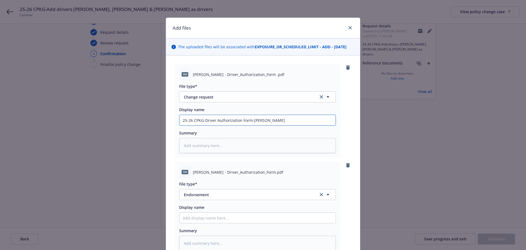
click at [145, 119] on div "Add files The uploaded files will be associated with EXPOSURE_OR_SCHEDULED_LIMI…" at bounding box center [263, 125] width 526 height 250
click at [230, 148] on textarea at bounding box center [257, 145] width 157 height 15
paste textarea "25-26 CPKG-Driver Authorization Form-AJ Patterson"
click at [216, 196] on span "Endorsement" at bounding box center [247, 195] width 127 height 6
click at [206, 152] on span "Change request" at bounding box center [200, 150] width 30 height 6
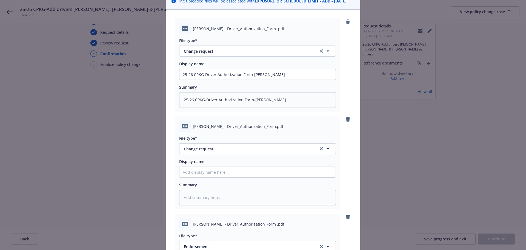
scroll to position [55, 0]
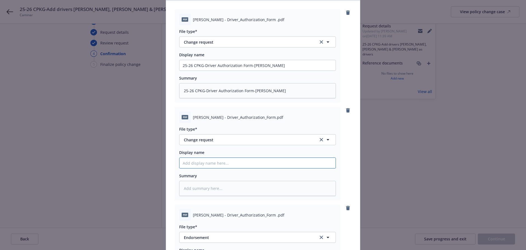
click at [212, 158] on input "Display name" at bounding box center [257, 163] width 156 height 10
paste input "25-26 CPKG-Driver Authorization Form-AJ Patterson"
drag, startPoint x: 250, startPoint y: 163, endPoint x: 289, endPoint y: 166, distance: 38.5
click at [289, 166] on input "25-26 CPKG-Driver Authorization Form-AJ Patterson" at bounding box center [257, 163] width 156 height 10
click at [263, 163] on input "25-26 CPKG-Driver Authorization Form-Karla spinelli" at bounding box center [257, 163] width 156 height 10
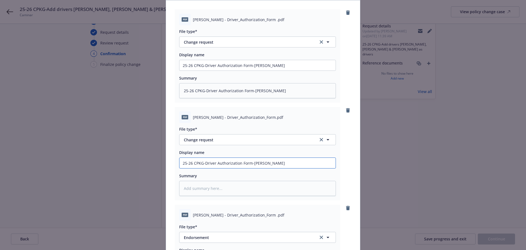
drag, startPoint x: 294, startPoint y: 164, endPoint x: 69, endPoint y: 217, distance: 231.4
click at [69, 217] on div "Add files The uploaded files will be associated with EXPOSURE_OR_SCHEDULED_LIMI…" at bounding box center [263, 125] width 526 height 250
click at [234, 190] on textarea at bounding box center [257, 188] width 157 height 15
paste textarea "25-26 CPKG-Driver Authorization Form-Karla Spinelli"
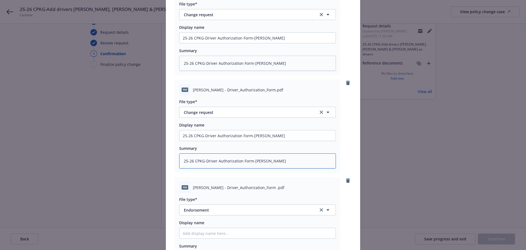
scroll to position [110, 0]
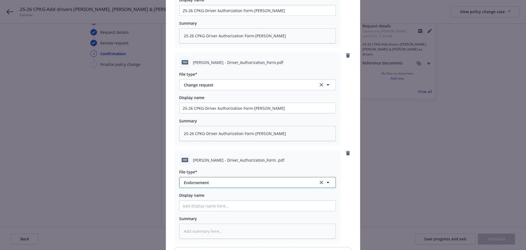
drag, startPoint x: 233, startPoint y: 185, endPoint x: 221, endPoint y: 184, distance: 11.8
click at [221, 184] on span "Endorsement" at bounding box center [247, 182] width 127 height 6
click at [208, 169] on span "Change request" at bounding box center [200, 167] width 30 height 6
click at [205, 203] on input "Display name" at bounding box center [257, 205] width 156 height 10
paste input "25-26 CPKG-Driver Authorization Form-Karla Spinelli"
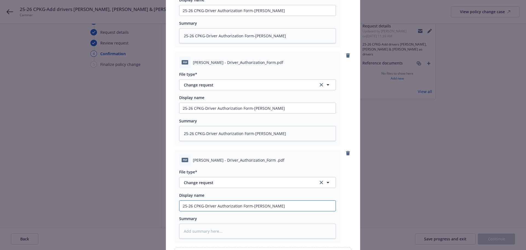
drag, startPoint x: 251, startPoint y: 206, endPoint x: 284, endPoint y: 208, distance: 32.4
click at [284, 208] on input "25-26 CPKG-Driver Authorization Form-Karla Spinelli" at bounding box center [257, 205] width 156 height 10
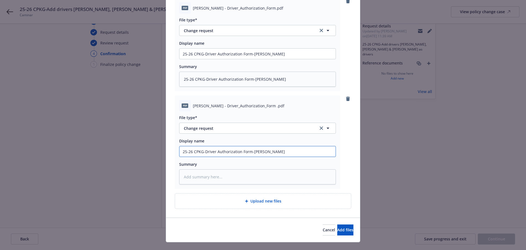
drag, startPoint x: 288, startPoint y: 209, endPoint x: 118, endPoint y: 252, distance: 176.0
click at [118, 222] on html "25-26 CPKG-Add drivers Karla Spinelli, Reika Shimada & AJ Patterson as drivers …" at bounding box center [263, 98] width 526 height 250
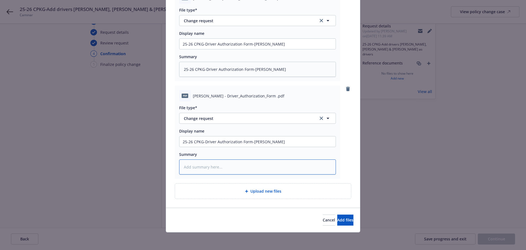
click at [209, 166] on textarea at bounding box center [257, 166] width 157 height 15
paste textarea "25-26 CPKG-Driver Authorization Form-Reika Shimada"
click at [231, 214] on div "Cancel Add files" at bounding box center [263, 219] width 181 height 11
click at [338, 219] on span "Add files" at bounding box center [345, 219] width 16 height 5
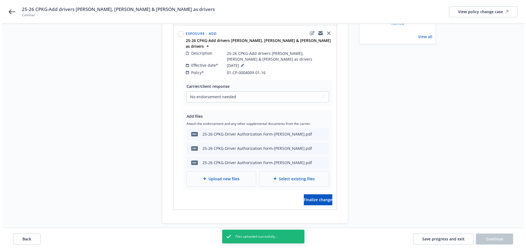
scroll to position [88, 0]
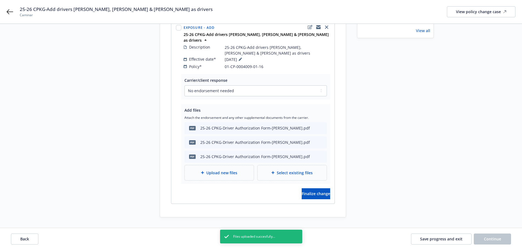
click at [226, 170] on span "Upload new files" at bounding box center [221, 173] width 31 height 6
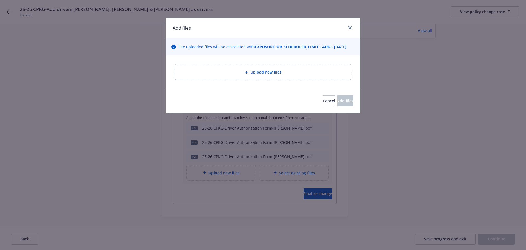
click at [300, 67] on div "Upload new files" at bounding box center [263, 71] width 176 height 15
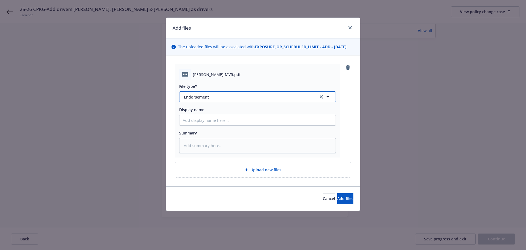
click at [218, 96] on span "Endorsement" at bounding box center [247, 97] width 127 height 6
click at [207, 109] on span "Motor Vehicle Report (MVR)" at bounding box center [211, 112] width 52 height 6
click at [212, 119] on input "Display name" at bounding box center [257, 120] width 156 height 10
drag, startPoint x: 223, startPoint y: 75, endPoint x: 193, endPoint y: 74, distance: 30.4
click at [193, 74] on span "AJ Patterson-MVR.pdf" at bounding box center [217, 75] width 48 height 6
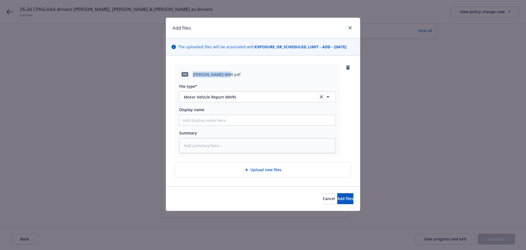
copy span "AJ Patterson-MVR"
click at [224, 120] on input "Display name" at bounding box center [257, 120] width 156 height 10
paste input "AJ Patterson-MVR"
click at [210, 141] on textarea at bounding box center [257, 145] width 157 height 15
paste textarea "AJ Patterson-MVR"
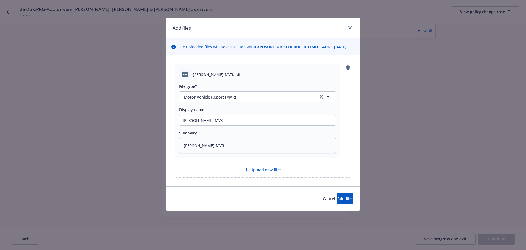
click at [345, 138] on div "pdf AJ Patterson-MVR.pdf File type* Motor Vehicle Report (MVR) Display name AJ …" at bounding box center [263, 110] width 176 height 93
click at [270, 171] on span "Upload new files" at bounding box center [265, 170] width 31 height 6
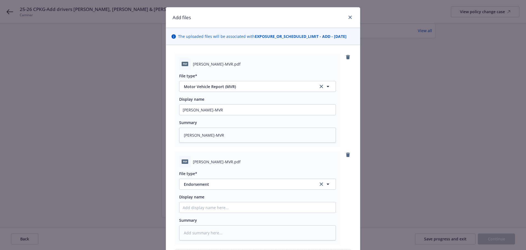
scroll to position [0, 0]
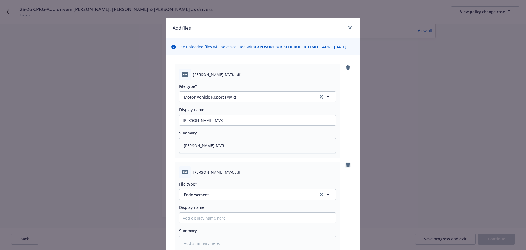
click at [346, 165] on icon "remove" at bounding box center [348, 165] width 4 height 4
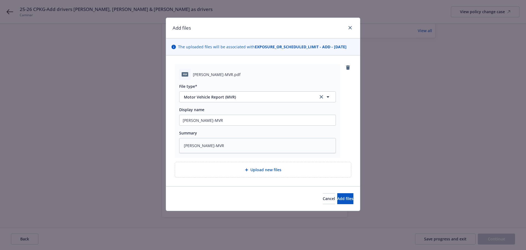
click at [284, 169] on div "Upload new files" at bounding box center [262, 169] width 167 height 6
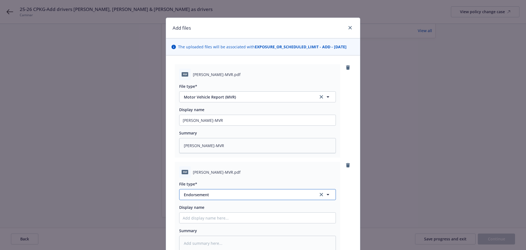
click at [226, 195] on span "Endorsement" at bounding box center [247, 195] width 127 height 6
click at [225, 183] on div "Motor Vehicle Report (MVR)" at bounding box center [210, 179] width 55 height 8
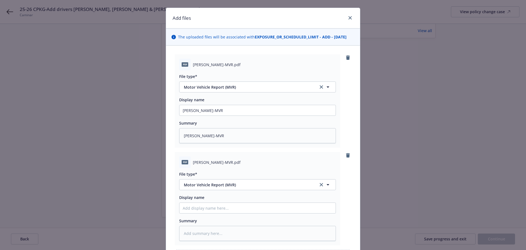
scroll to position [27, 0]
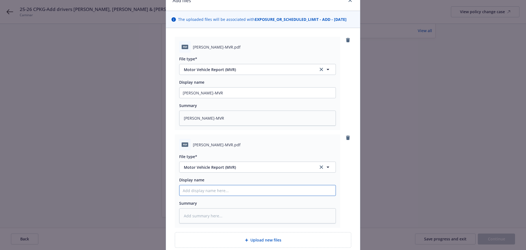
click at [227, 194] on input "Display name" at bounding box center [257, 190] width 156 height 10
drag, startPoint x: 238, startPoint y: 144, endPoint x: 192, endPoint y: 143, distance: 45.8
click at [193, 143] on span "Karla Priscilla Spinelli-MVR.pdf" at bounding box center [217, 145] width 48 height 6
click at [238, 147] on span "Karla Priscilla Spinelli-MVR.pdf" at bounding box center [217, 145] width 48 height 6
click at [210, 153] on div "File type*" at bounding box center [257, 156] width 157 height 6
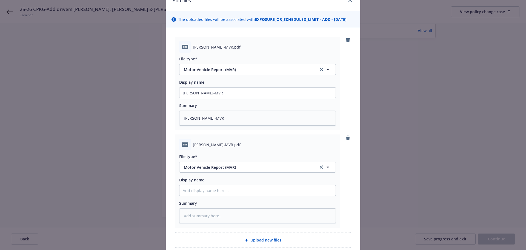
drag, startPoint x: 237, startPoint y: 145, endPoint x: 190, endPoint y: 150, distance: 47.7
click at [188, 147] on div "pdf Karla Priscilla Spinelli-MVR.pdf" at bounding box center [257, 145] width 157 height 12
copy div "Karla Priscilla Spinelli-MVR"
click at [215, 190] on input "Display name" at bounding box center [257, 190] width 156 height 10
paste input "Karla Priscilla Spinelli-MVR"
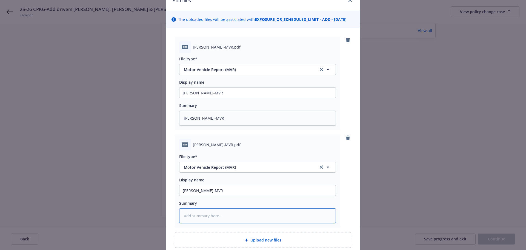
click at [219, 209] on textarea at bounding box center [257, 215] width 157 height 15
paste textarea "Karla Priscilla Spinelli-MVR"
click at [340, 197] on div "pdf Karla Priscilla Spinelli-MVR.pdf File type* Motor Vehicle Report (MVR) Disp…" at bounding box center [263, 183] width 176 height 99
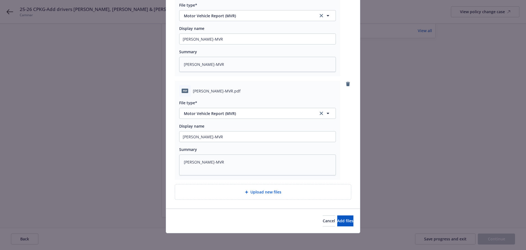
scroll to position [82, 0]
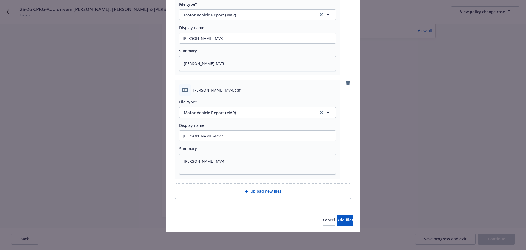
click at [291, 193] on div "Upload new files" at bounding box center [262, 191] width 167 height 6
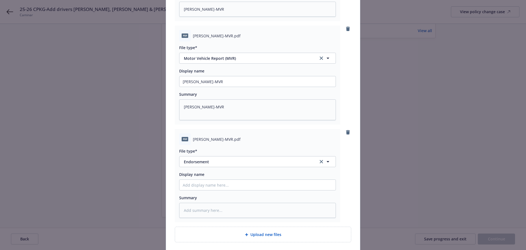
scroll to position [137, 0]
click at [252, 162] on span "Endorsement" at bounding box center [247, 161] width 127 height 6
click at [281, 183] on input "Display name" at bounding box center [257, 184] width 156 height 10
drag, startPoint x: 227, startPoint y: 139, endPoint x: 189, endPoint y: 139, distance: 37.5
click at [189, 139] on div "pdf Reika Shimada-MVR.pdf" at bounding box center [257, 139] width 157 height 12
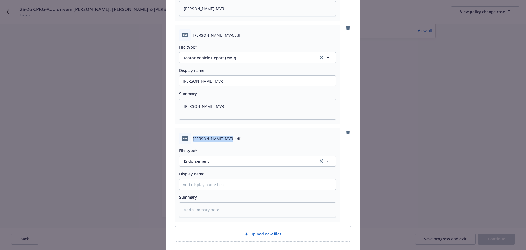
copy div "Reika Shimada-MVR"
click at [209, 182] on input "Display name" at bounding box center [257, 184] width 156 height 10
paste input "Reika Shimada-MVR"
click at [209, 210] on textarea at bounding box center [257, 209] width 157 height 15
paste textarea "Reika Shimada-MVR"
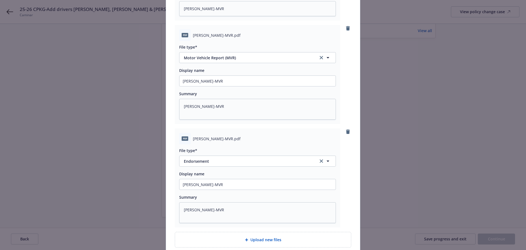
click at [349, 191] on div "pdf Reika Shimada-MVR.pdf File type* mvr Endorsement Display name Reika Shimada…" at bounding box center [263, 177] width 176 height 99
click at [235, 164] on button "Endorsement" at bounding box center [257, 160] width 157 height 11
click at [214, 181] on div "Motor Vehicle Report (MVR)" at bounding box center [257, 176] width 156 height 15
click at [351, 207] on div "pdf AJ Patterson-MVR.pdf File type* Motor Vehicle Report (MVR) Display name AJ …" at bounding box center [263, 87] width 194 height 337
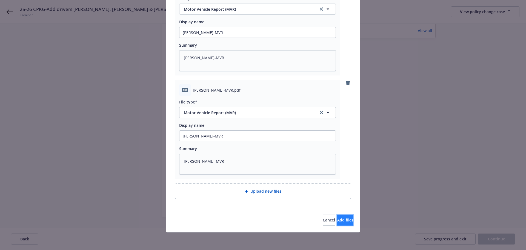
click at [340, 220] on span "Add files" at bounding box center [345, 219] width 16 height 5
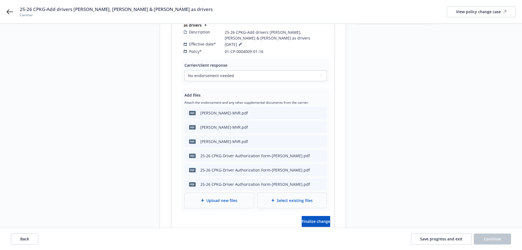
scroll to position [116, 0]
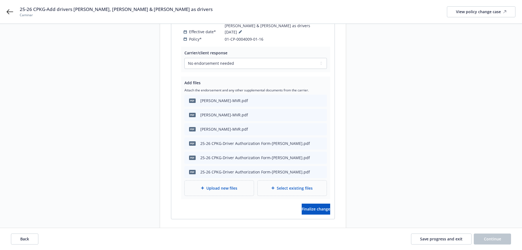
click at [389, 168] on div "Request details Updated by Nicole Ross on 09/30/2025, 11:39 AM 25-26 CPKG-Add d…" at bounding box center [395, 81] width 77 height 302
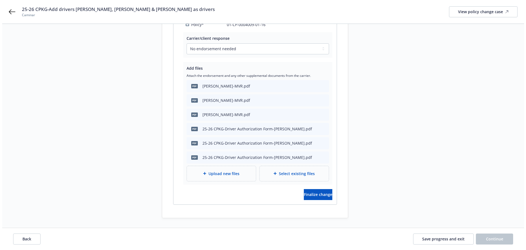
scroll to position [131, 0]
click at [228, 170] on span "Upload new files" at bounding box center [221, 173] width 31 height 6
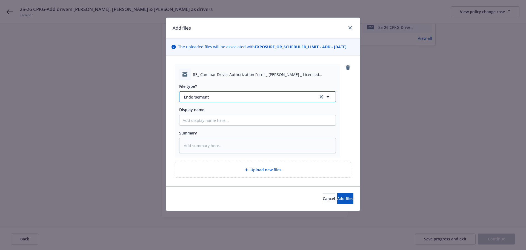
drag, startPoint x: 223, startPoint y: 97, endPoint x: 133, endPoint y: 94, distance: 90.5
click at [138, 97] on div "Add files The uploaded files will be associated with EXPOSURE_OR_SCHEDULED_LIMI…" at bounding box center [263, 125] width 526 height 250
click at [236, 101] on button "Endorsement" at bounding box center [257, 96] width 157 height 11
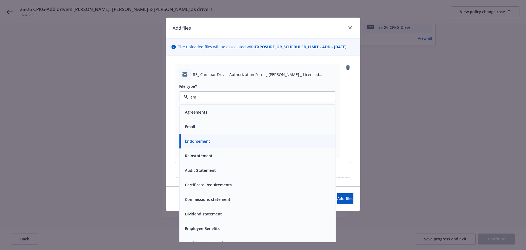
click at [197, 127] on div "Email" at bounding box center [258, 126] width 150 height 8
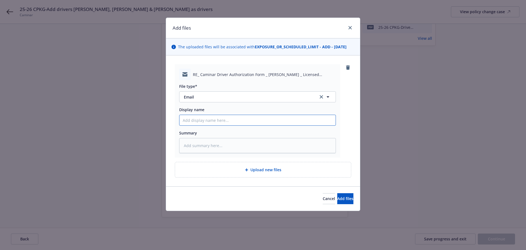
click at [203, 123] on input "Display name" at bounding box center [257, 120] width 156 height 10
click at [244, 120] on input "25-26 CPKG-Request from Insured-Reika Shimada" at bounding box center [257, 120] width 156 height 10
drag, startPoint x: 297, startPoint y: 119, endPoint x: 100, endPoint y: 120, distance: 197.0
click at [100, 120] on div "Add files The uploaded files will be associated with EXPOSURE_OR_SCHEDULED_LIMI…" at bounding box center [263, 125] width 526 height 250
click at [204, 149] on textarea at bounding box center [257, 145] width 157 height 15
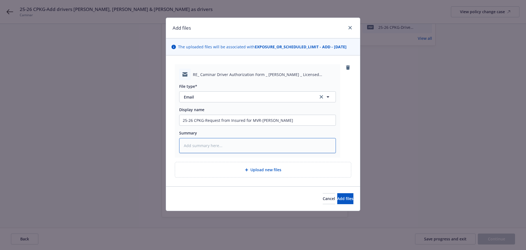
paste textarea "25-26 CPKG-Request from Insured for MVR-Reika Shimada"
drag, startPoint x: 286, startPoint y: 122, endPoint x: 127, endPoint y: 131, distance: 159.5
click at [127, 131] on div "Add files The uploaded files will be associated with EXPOSURE_OR_SCHEDULED_LIMI…" at bounding box center [263, 125] width 526 height 250
click at [238, 169] on div "Upload new files" at bounding box center [262, 169] width 167 height 6
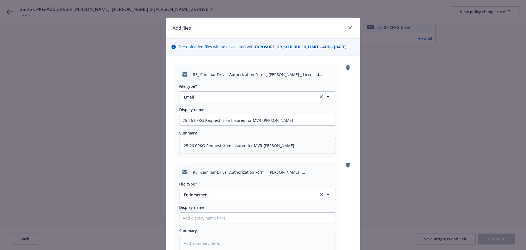
scroll to position [55, 0]
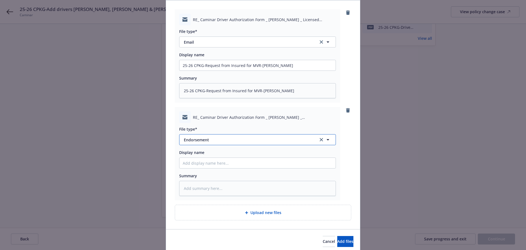
click at [223, 138] on span "Endorsement" at bounding box center [247, 140] width 127 height 6
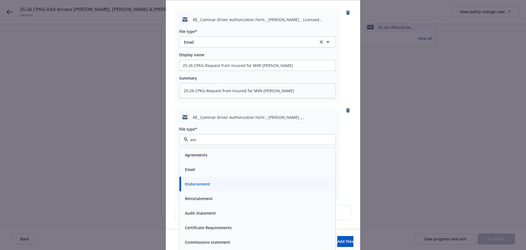
click at [194, 168] on div "Email" at bounding box center [189, 169] width 13 height 8
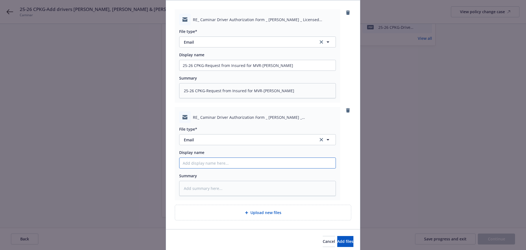
click at [206, 166] on input "Display name" at bounding box center [257, 163] width 156 height 10
paste input "25-26 CPKG-Request from Insured for MVR-Reika Shimada"
drag, startPoint x: 259, startPoint y: 164, endPoint x: 299, endPoint y: 161, distance: 40.4
click at [299, 161] on input "25-26 CPKG-Request from Insured for MVR-Reika Shimada" at bounding box center [257, 163] width 156 height 10
drag, startPoint x: 299, startPoint y: 161, endPoint x: 71, endPoint y: 184, distance: 229.5
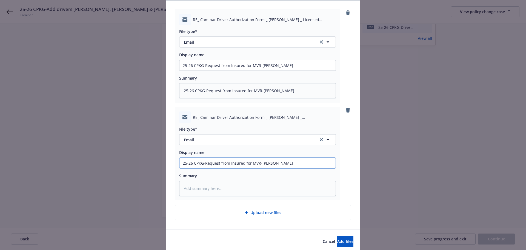
click at [74, 185] on div "Add files The uploaded files will be associated with EXPOSURE_OR_SCHEDULED_LIMI…" at bounding box center [263, 125] width 526 height 250
click at [226, 188] on textarea at bounding box center [257, 188] width 157 height 15
paste textarea "25-26 CPKG-Request from Insured for MVR-AJ Patterson"
click at [265, 213] on span "Upload new files" at bounding box center [265, 212] width 31 height 6
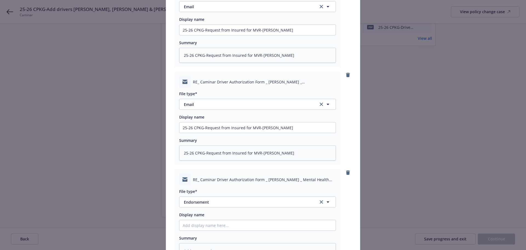
scroll to position [104, 0]
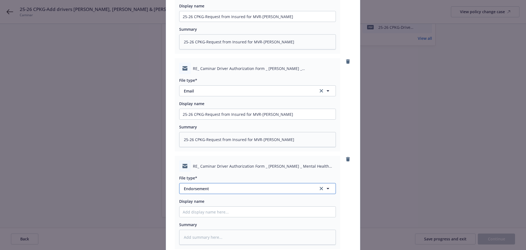
drag, startPoint x: 215, startPoint y: 190, endPoint x: 214, endPoint y: 193, distance: 3.8
click at [214, 193] on button "Endorsement" at bounding box center [257, 188] width 157 height 11
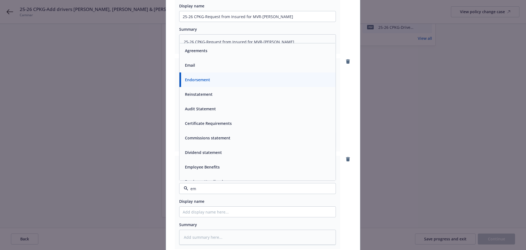
click at [194, 66] on div "Email" at bounding box center [258, 65] width 150 height 8
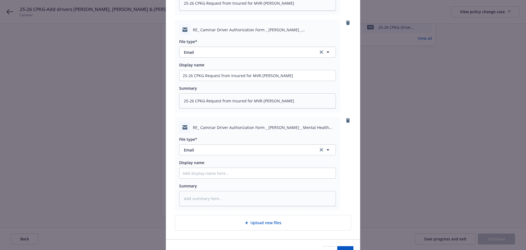
scroll to position [158, 0]
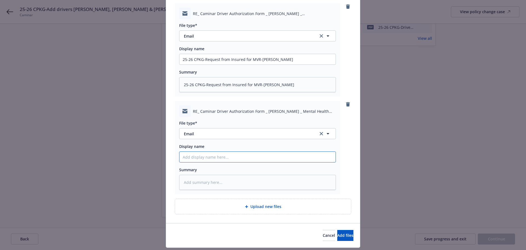
click at [212, 159] on input "Display name" at bounding box center [257, 157] width 156 height 10
paste input "25-26 CPKG-Request from Insured for MVR-AJ Patterson"
drag, startPoint x: 258, startPoint y: 156, endPoint x: 282, endPoint y: 159, distance: 24.1
click at [283, 159] on input "25-26 CPKG-Request from Insured for MVR-AJ Patterson" at bounding box center [257, 157] width 156 height 10
drag, startPoint x: 302, startPoint y: 110, endPoint x: 265, endPoint y: 113, distance: 37.1
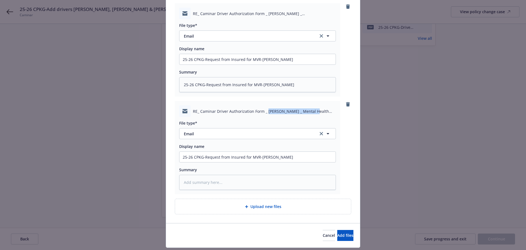
click at [265, 113] on span "RE_ Caminar Driver Authorization Form _ Karla Priscilla Spinelli _ Mental Healt…" at bounding box center [264, 111] width 143 height 6
copy span "Karla Priscilla Spinelli"
drag, startPoint x: 259, startPoint y: 156, endPoint x: 289, endPoint y: 158, distance: 29.6
click at [289, 158] on input "25-26 CPKG-Request from Insured for MVR-Karla Spinelli" at bounding box center [257, 157] width 156 height 10
paste input "Priscilla"
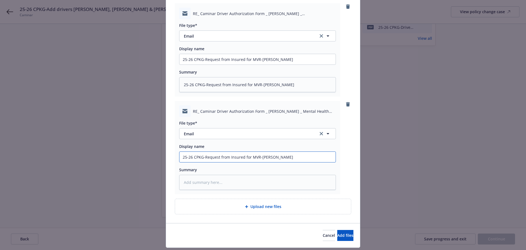
click at [310, 156] on input "25-26 CPKG-Request from Insured for MVR-Karla Priscilla Spinelli" at bounding box center [257, 157] width 156 height 10
drag, startPoint x: 311, startPoint y: 157, endPoint x: 129, endPoint y: 165, distance: 182.9
click at [129, 165] on div "Add files The uploaded files will be associated with EXPOSURE_OR_SCHEDULED_LIMI…" at bounding box center [263, 125] width 526 height 250
click at [216, 179] on textarea at bounding box center [257, 182] width 157 height 15
paste textarea "25-26 CPKG-Request from Insured for MVR-Karla Priscilla Spinelli"
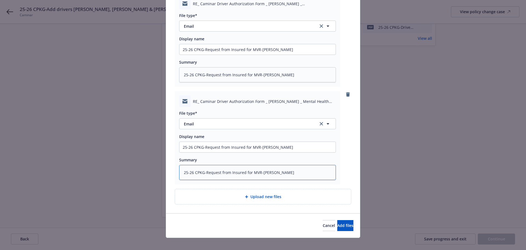
scroll to position [174, 0]
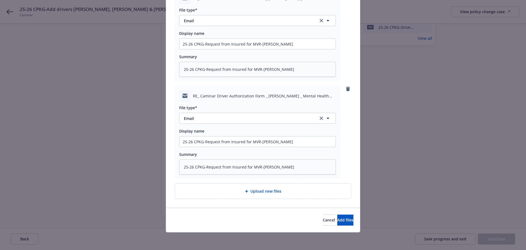
click at [229, 191] on div "Upload new files" at bounding box center [262, 191] width 167 height 6
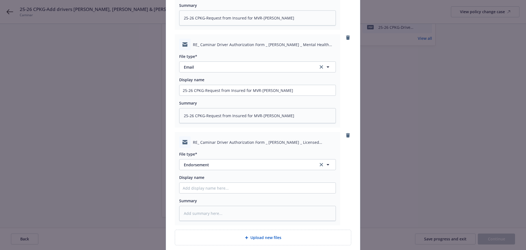
scroll to position [229, 0]
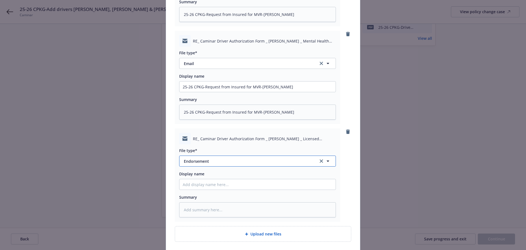
drag, startPoint x: 218, startPoint y: 164, endPoint x: 220, endPoint y: 168, distance: 3.8
click at [218, 166] on button "Endorsement" at bounding box center [257, 160] width 157 height 11
click at [190, 142] on div "Email" at bounding box center [189, 146] width 13 height 8
click at [203, 184] on input "Display name" at bounding box center [257, 184] width 156 height 10
paste input "25-26 CPKG-Request from Insured for MVR-Karla Priscilla Spinelli"
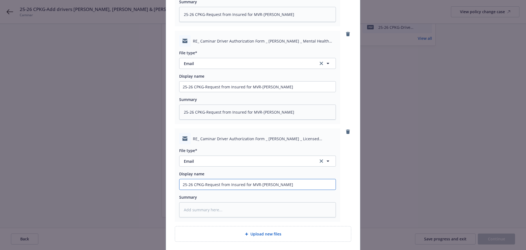
drag, startPoint x: 220, startPoint y: 184, endPoint x: 239, endPoint y: 205, distance: 28.7
click at [258, 186] on input "25-26 CPKG-Request from Insured for MVR-Karla Priscilla Spinelli" at bounding box center [257, 184] width 156 height 10
click at [290, 187] on input "25-26 CPKG-Request to add Karla Priscilla Spinelli" at bounding box center [257, 184] width 156 height 10
drag, startPoint x: 264, startPoint y: 185, endPoint x: 25, endPoint y: 185, distance: 238.4
click at [74, 189] on div "Add files The uploaded files will be associated with EXPOSURE_OR_SCHEDULED_LIMI…" at bounding box center [263, 125] width 526 height 250
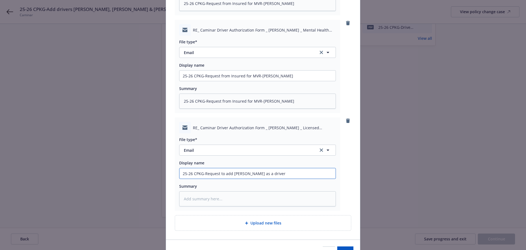
scroll to position [256, 0]
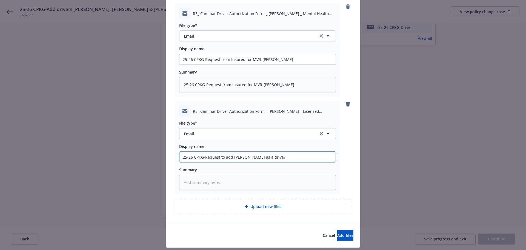
click at [240, 155] on input "25-26 CPKG-Request to add Karla Priscilla Spinelli as a driver" at bounding box center [257, 157] width 156 height 10
drag, startPoint x: 232, startPoint y: 156, endPoint x: 269, endPoint y: 158, distance: 37.9
click at [269, 158] on input "25-26 CPKG-Request to add Karla Priscilla Spinelli as a driver" at bounding box center [257, 157] width 156 height 10
drag, startPoint x: 287, startPoint y: 112, endPoint x: 265, endPoint y: 112, distance: 21.9
click at [265, 112] on span "RE_ Caminar Driver Authorization Form _ Reika Shimada _ Licensed Vocational Nur…" at bounding box center [264, 111] width 143 height 6
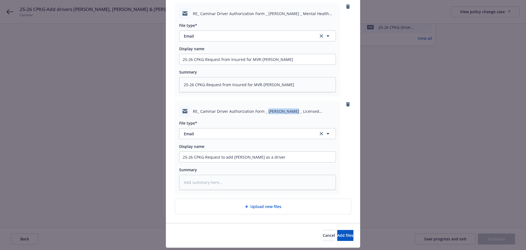
copy span "Reika Shimada"
drag, startPoint x: 231, startPoint y: 157, endPoint x: 268, endPoint y: 156, distance: 37.0
click at [268, 156] on input "25-26 CPKG-Request to add Karla Priscilla Spinelli as a driver" at bounding box center [257, 157] width 156 height 10
paste input "Reika Shimada"
click at [289, 159] on input "25-26 CPKG-Request to add Reika Shimada as a driver" at bounding box center [257, 157] width 156 height 10
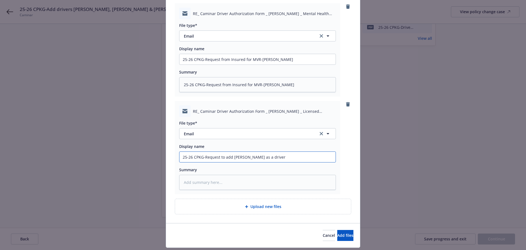
drag, startPoint x: 289, startPoint y: 158, endPoint x: 108, endPoint y: 161, distance: 181.2
click at [108, 161] on div "Add files The uploaded files will be associated with EXPOSURE_OR_SCHEDULED_LIMI…" at bounding box center [263, 125] width 526 height 250
click at [209, 181] on textarea at bounding box center [257, 182] width 157 height 15
paste textarea "25-26 CPKG-Request to add Reika Shimada as a driver"
click at [340, 172] on div "RE_ Caminar Driver Authorization Form _ Reika Shimada _ Licensed Vocational Nur…" at bounding box center [263, 147] width 176 height 93
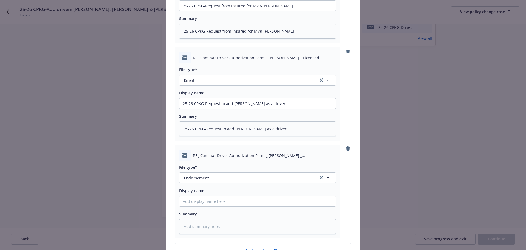
scroll to position [311, 0]
click at [214, 175] on span "Endorsement" at bounding box center [247, 176] width 127 height 6
click at [201, 163] on div "Email" at bounding box center [258, 161] width 150 height 8
click at [193, 198] on input "Display name" at bounding box center [257, 199] width 156 height 10
paste input "25-26 CPKG-Request to add Reika Shimada as a driver"
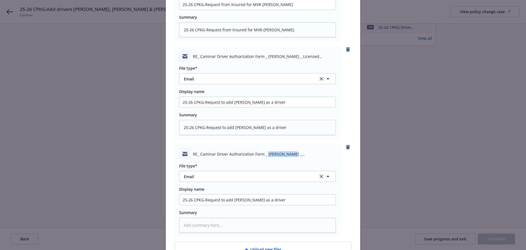
drag, startPoint x: 286, startPoint y: 155, endPoint x: 264, endPoint y: 154, distance: 21.7
click at [264, 154] on span "RE_ Caminar Driver Authorization Form _ AJ Patterson _ LGBTQ Mental Health Outr…" at bounding box center [264, 154] width 143 height 6
copy span "AJ Patterson"
drag, startPoint x: 231, startPoint y: 199, endPoint x: 258, endPoint y: 201, distance: 26.7
click at [258, 201] on input "25-26 CPKG-Request to add Reika Shimada as a driver" at bounding box center [257, 199] width 156 height 10
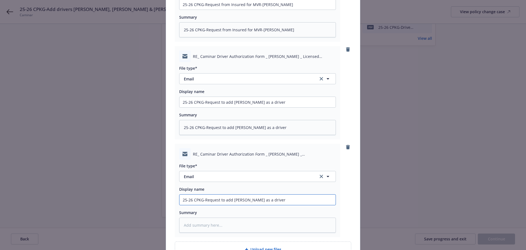
paste input "AJ Patterson"
drag, startPoint x: 292, startPoint y: 203, endPoint x: 75, endPoint y: 215, distance: 216.5
click at [81, 215] on div "Add files The uploaded files will be associated with EXPOSURE_OR_SCHEDULED_LIMI…" at bounding box center [263, 125] width 526 height 250
click at [201, 229] on textarea at bounding box center [257, 224] width 157 height 15
paste textarea "25-26 CPKG-Request to add AJ Patterson as a driver"
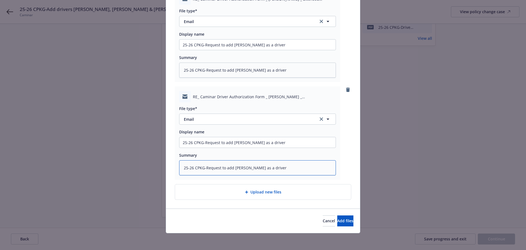
scroll to position [369, 0]
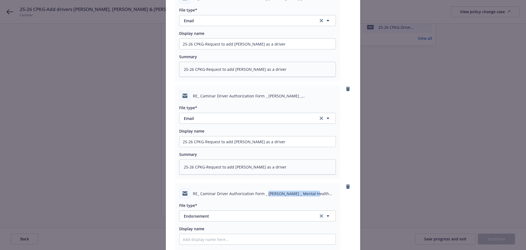
drag, startPoint x: 302, startPoint y: 192, endPoint x: 264, endPoint y: 194, distance: 37.9
click at [264, 194] on span "RE_ Caminar Driver Authorization Form _ Karla Priscilla Spinelli _ Mental Healt…" at bounding box center [264, 193] width 143 height 6
copy span "Karla Priscilla Spinelli"
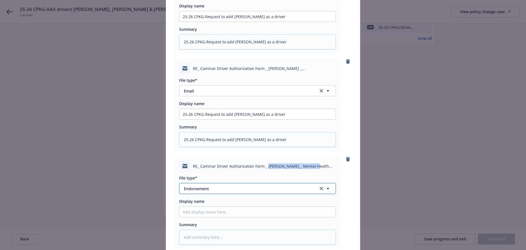
click at [213, 194] on button "Endorsement" at bounding box center [257, 188] width 157 height 11
click at [200, 171] on div "Email" at bounding box center [258, 173] width 150 height 8
click at [197, 213] on input "Display name" at bounding box center [257, 211] width 156 height 10
paste input "Karla Priscilla Spinelli"
drag, startPoint x: 205, startPoint y: 212, endPoint x: 136, endPoint y: 214, distance: 68.5
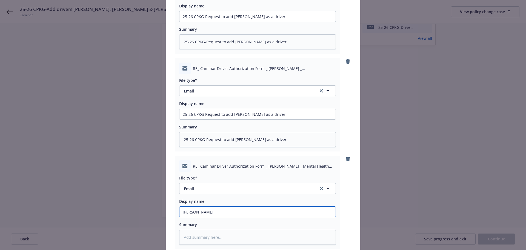
click at [139, 213] on div "Add files The uploaded files will be associated with EXPOSURE_OR_SCHEDULED_LIMI…" at bounding box center [263, 125] width 526 height 250
drag, startPoint x: 278, startPoint y: 143, endPoint x: 144, endPoint y: 146, distance: 134.6
click at [144, 146] on div "Add files The uploaded files will be associated with EXPOSURE_OR_SCHEDULED_LIMI…" at bounding box center [263, 125] width 526 height 250
click at [205, 209] on input "Display name" at bounding box center [257, 211] width 156 height 10
paste input "25-26 CPKG-Request to add AJ Patterson as a driver"
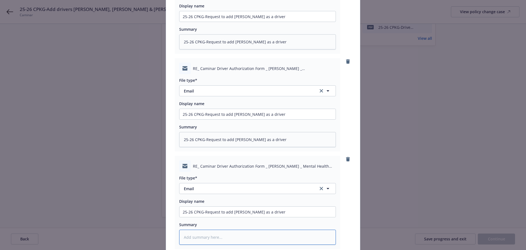
click at [208, 233] on textarea at bounding box center [257, 236] width 157 height 15
paste textarea "25-26 CPKG-Request to add AJ Patterson as a driver"
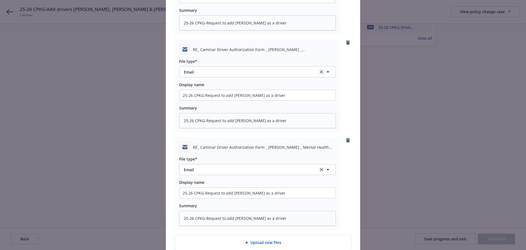
scroll to position [424, 0]
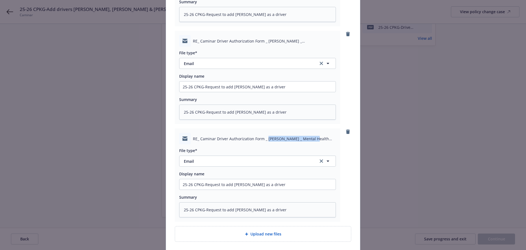
drag, startPoint x: 265, startPoint y: 139, endPoint x: 302, endPoint y: 140, distance: 36.7
click at [302, 140] on span "RE_ Caminar Driver Authorization Form _ Karla Priscilla Spinelli _ Mental Healt…" at bounding box center [264, 139] width 143 height 6
copy span "Karla Priscilla Spinelli"
drag, startPoint x: 239, startPoint y: 185, endPoint x: 252, endPoint y: 184, distance: 12.9
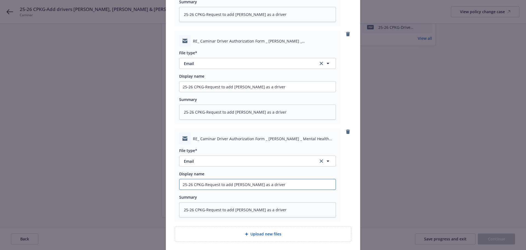
click at [252, 184] on input "25-26 CPKG-Request to add AJ Patterson as a driver" at bounding box center [257, 184] width 156 height 10
paste input "Karla Priscilla Spinelli"
click at [230, 184] on input "25-26 CPKG-Request to addKarla Priscilla Spinelli as a driver" at bounding box center [257, 184] width 156 height 10
drag, startPoint x: 253, startPoint y: 210, endPoint x: 232, endPoint y: 210, distance: 21.1
click at [232, 210] on textarea "25-26 CPKG-Request to add AJ Patterson as a driver" at bounding box center [257, 209] width 157 height 15
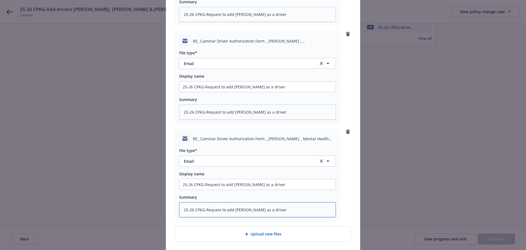
paste textarea "Karla Priscilla Spinelli"
click at [346, 204] on div "RE_ Caminar Driver Authorization Form _ Karla Priscilla Spinelli _ Mental Healt…" at bounding box center [263, 174] width 176 height 93
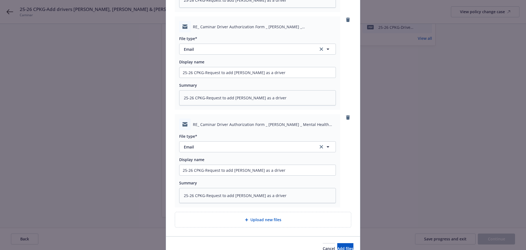
scroll to position [451, 0]
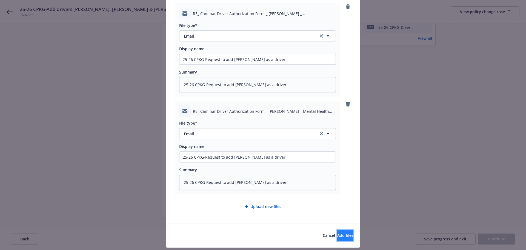
click at [343, 236] on button "Add files" at bounding box center [345, 235] width 16 height 11
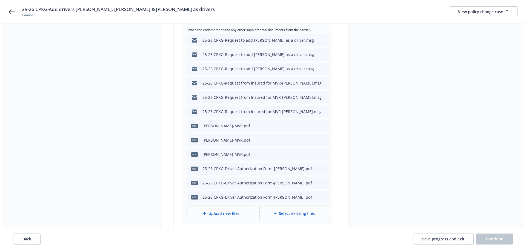
scroll to position [186, 0]
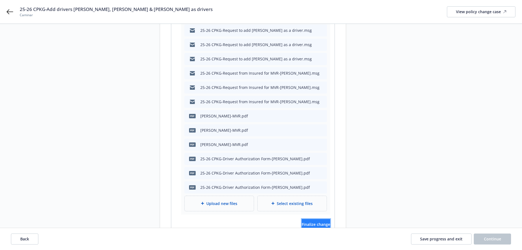
click at [312, 221] on span "Finalize change" at bounding box center [316, 223] width 28 height 5
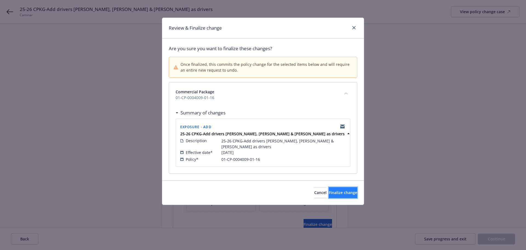
click at [333, 193] on span "Finalize change" at bounding box center [343, 192] width 28 height 5
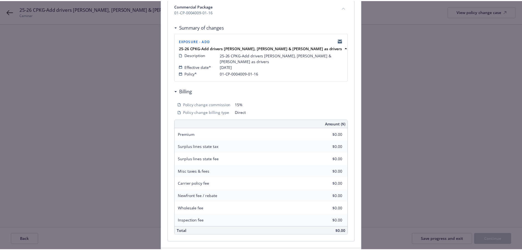
scroll to position [127, 0]
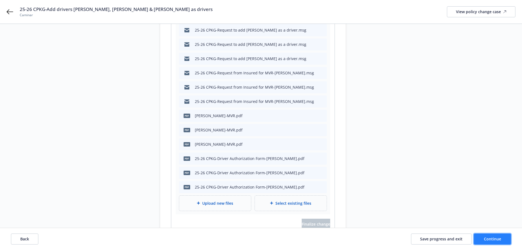
click at [499, 241] on button "Continue" at bounding box center [492, 238] width 37 height 11
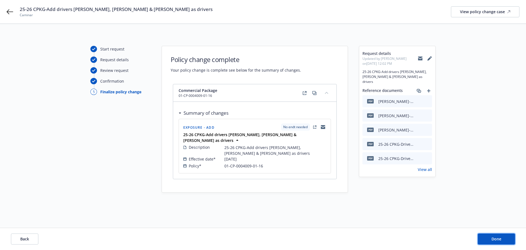
click at [495, 244] on div "Back Done" at bounding box center [263, 239] width 526 height 22
click at [501, 243] on button "Done" at bounding box center [496, 238] width 37 height 11
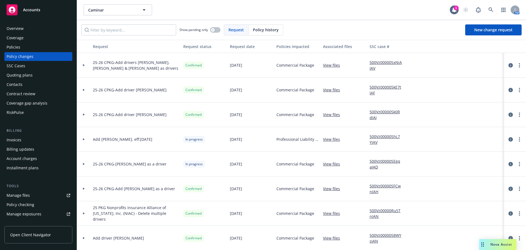
click at [383, 64] on link "500Vz00000SxNiAIAV" at bounding box center [388, 65] width 37 height 12
click at [30, 194] on link "Manage files" at bounding box center [38, 195] width 68 height 9
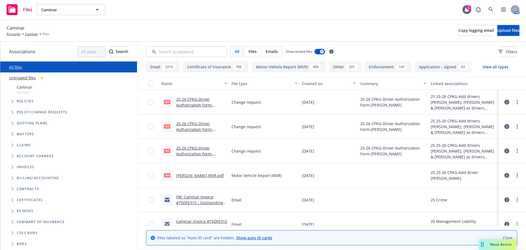
scroll to position [219, 0]
